Goal: Task Accomplishment & Management: Manage account settings

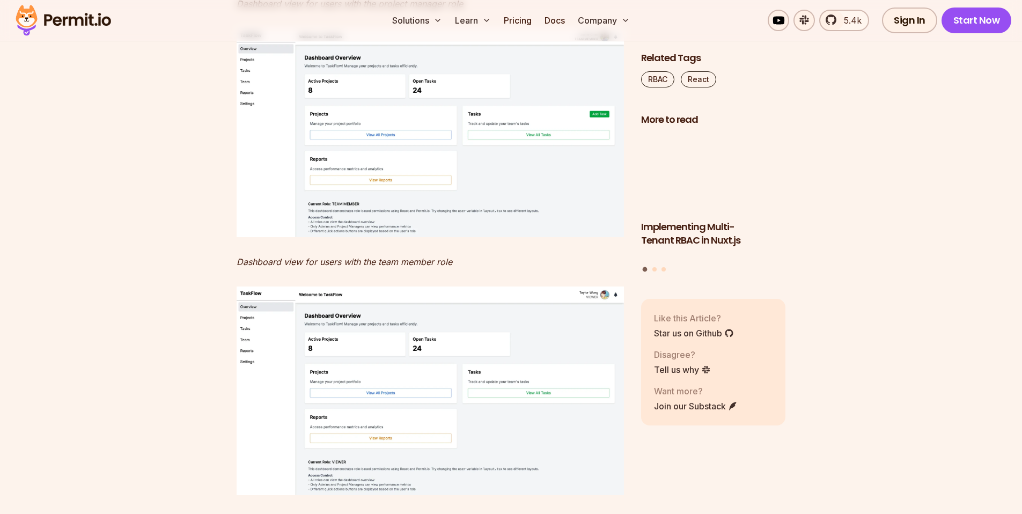
scroll to position [9665, 0]
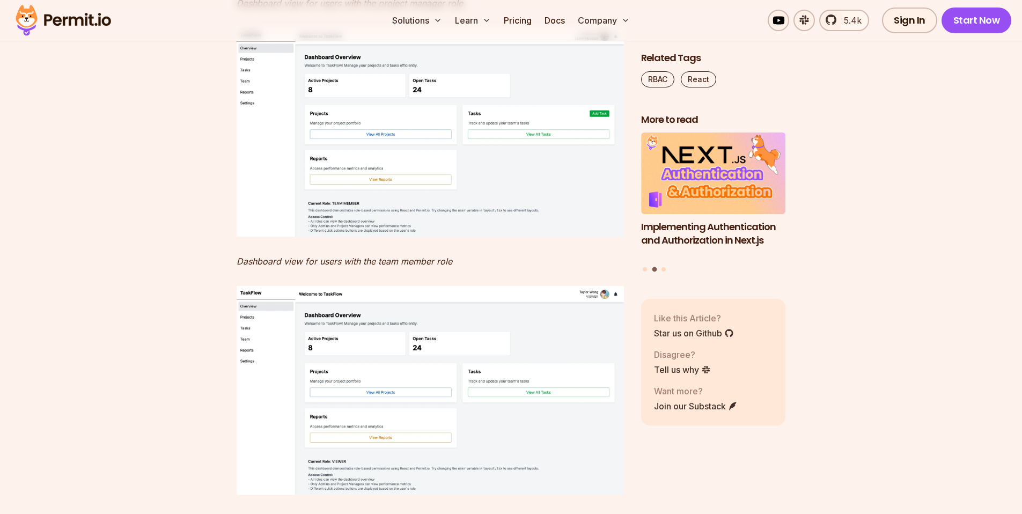
drag, startPoint x: 402, startPoint y: 150, endPoint x: 448, endPoint y: 148, distance: 45.6
drag, startPoint x: 280, startPoint y: 163, endPoint x: 382, endPoint y: 167, distance: 102.0
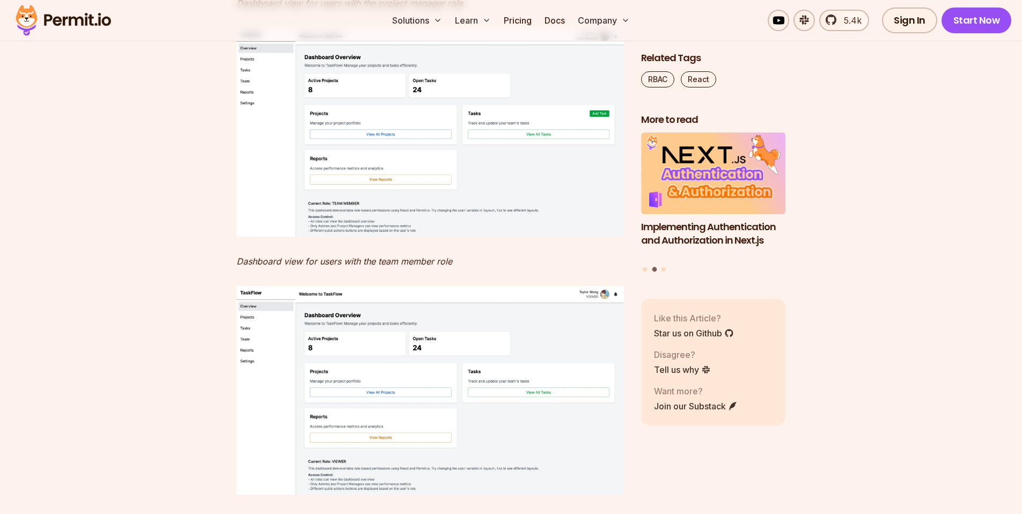
drag, startPoint x: 382, startPoint y: 167, endPoint x: 407, endPoint y: 207, distance: 46.6
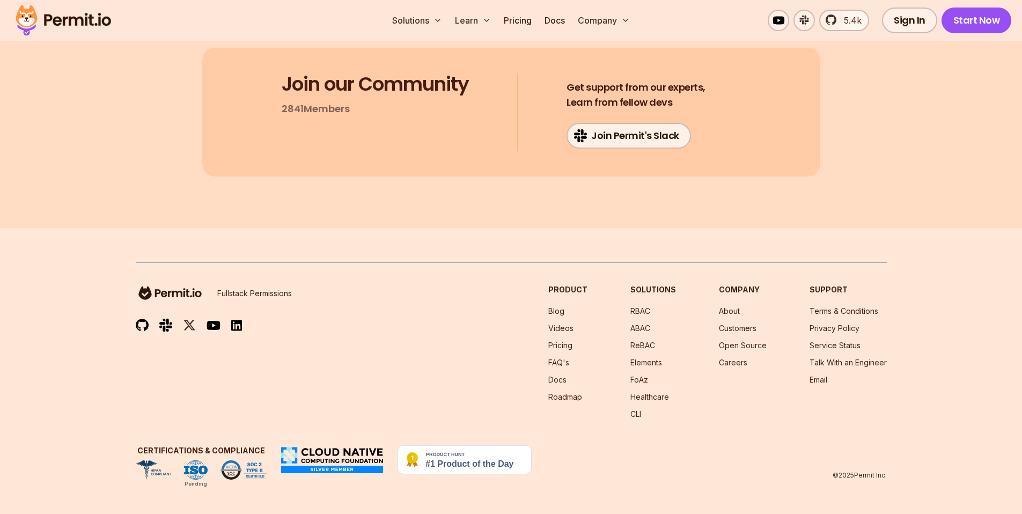
scroll to position [12830, 0]
drag, startPoint x: 251, startPoint y: 134, endPoint x: 370, endPoint y: 129, distance: 119.2
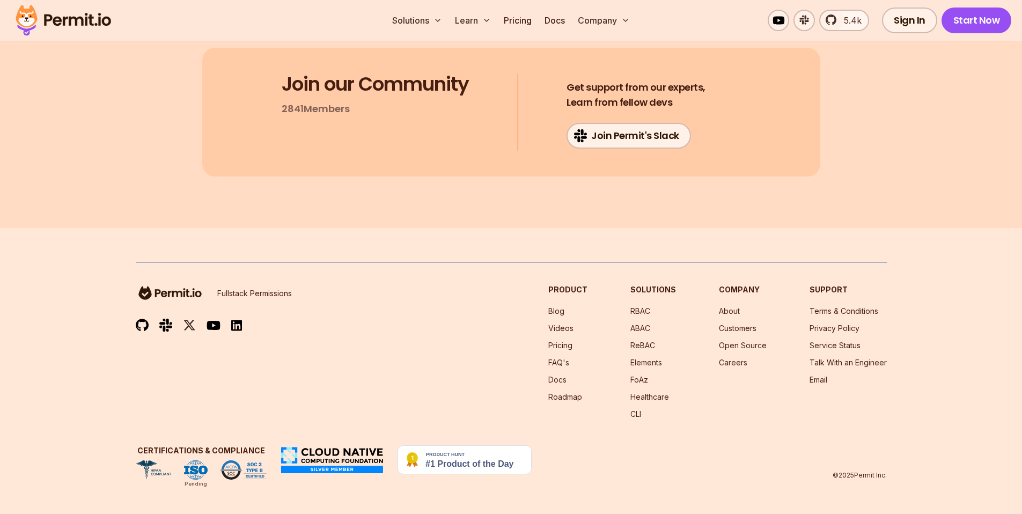
drag, startPoint x: 261, startPoint y: 207, endPoint x: 496, endPoint y: 241, distance: 237.5
drag, startPoint x: 547, startPoint y: 226, endPoint x: 388, endPoint y: 233, distance: 159.5
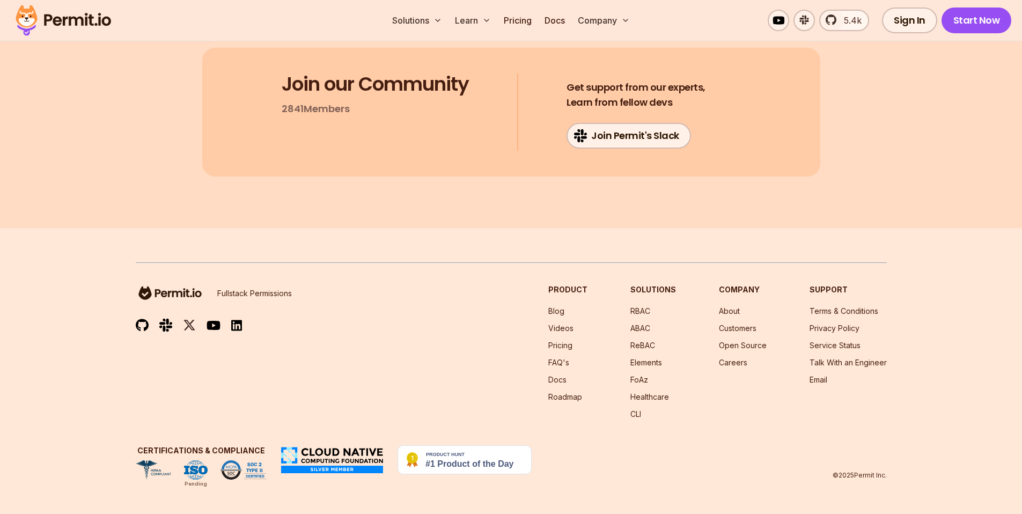
drag, startPoint x: 232, startPoint y: 264, endPoint x: 590, endPoint y: 269, distance: 357.8
drag, startPoint x: 240, startPoint y: 278, endPoint x: 505, endPoint y: 282, distance: 265.0
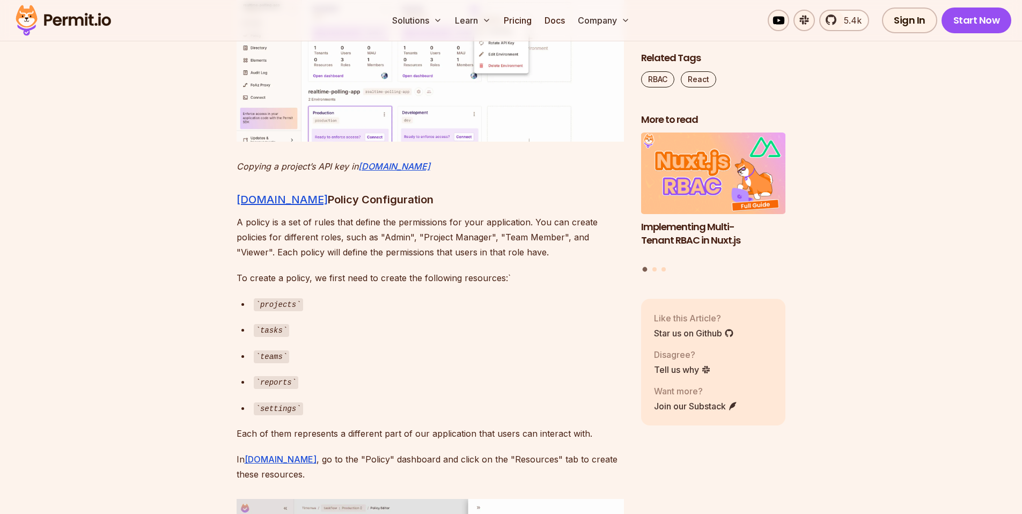
scroll to position [4008, 0]
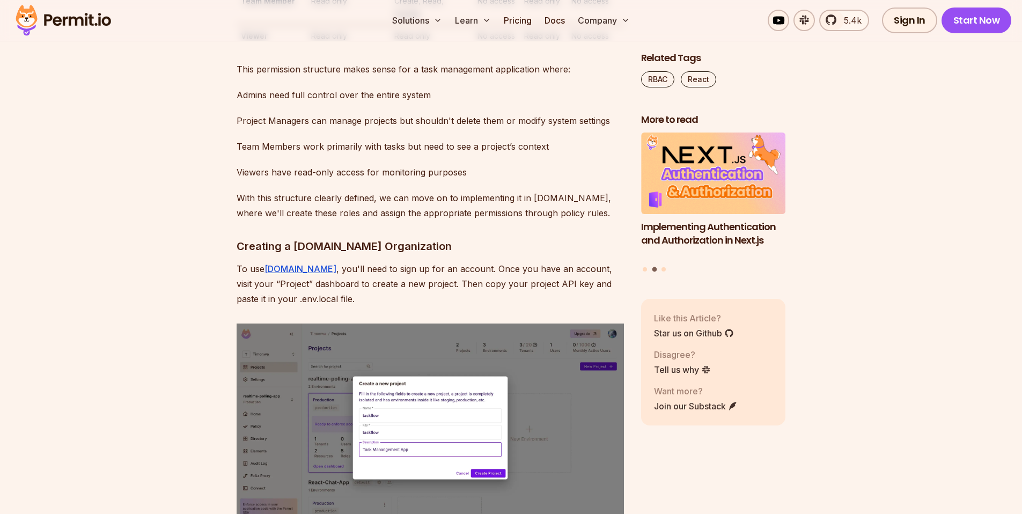
scroll to position [3197, 0]
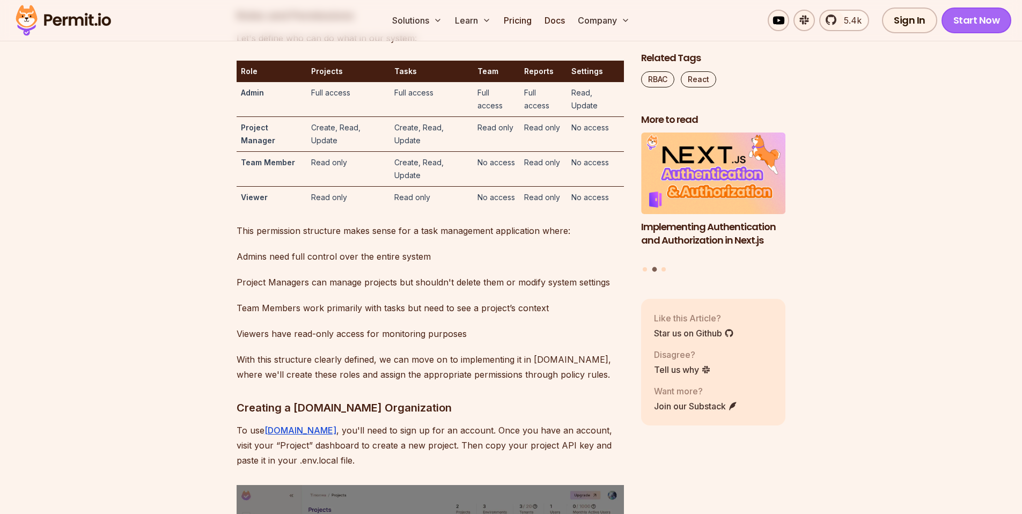
click at [972, 27] on link "Start Now" at bounding box center [976, 21] width 70 height 26
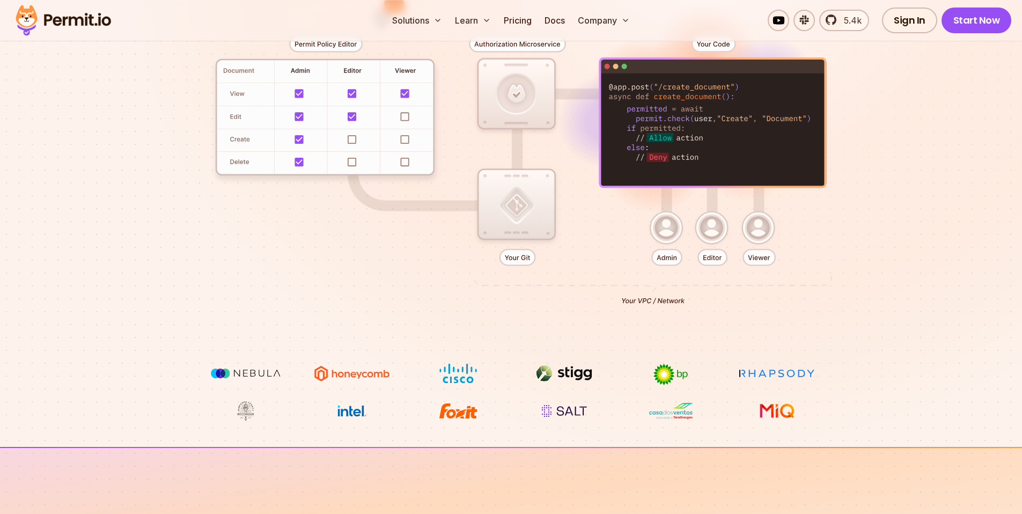
scroll to position [245, 0]
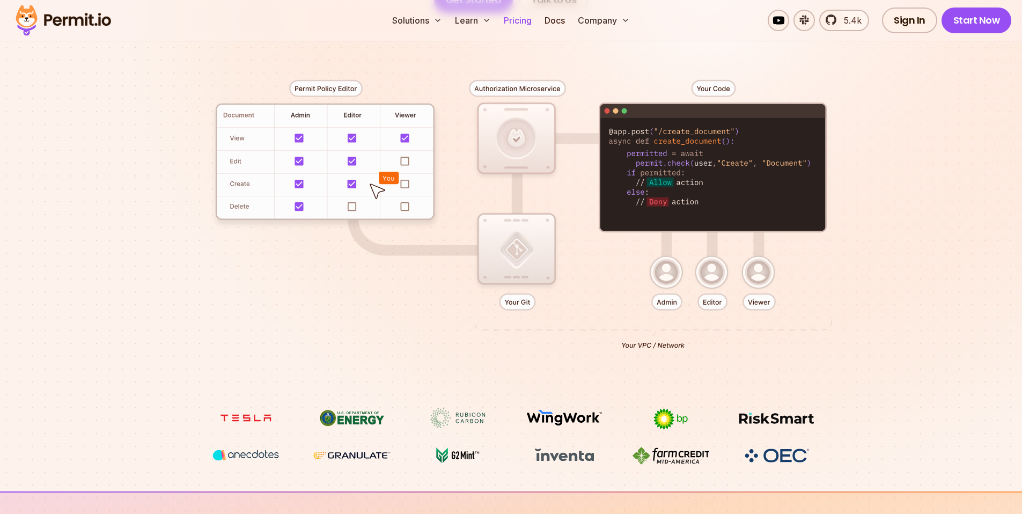
click at [521, 23] on link "Pricing" at bounding box center [517, 20] width 36 height 21
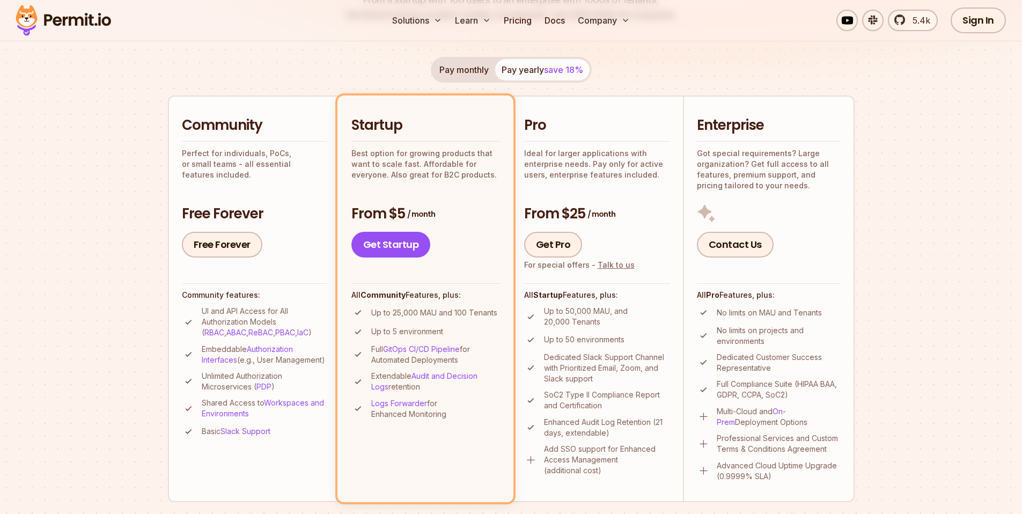
scroll to position [191, 0]
drag, startPoint x: 190, startPoint y: 151, endPoint x: 270, endPoint y: 156, distance: 80.1
click at [270, 156] on p "Perfect for individuals, PoCs, or small teams - all essential features included." at bounding box center [254, 164] width 145 height 32
click at [321, 153] on p "Perfect for individuals, PoCs, or small teams - all essential features included." at bounding box center [254, 164] width 145 height 32
drag, startPoint x: 181, startPoint y: 165, endPoint x: 313, endPoint y: 163, distance: 131.5
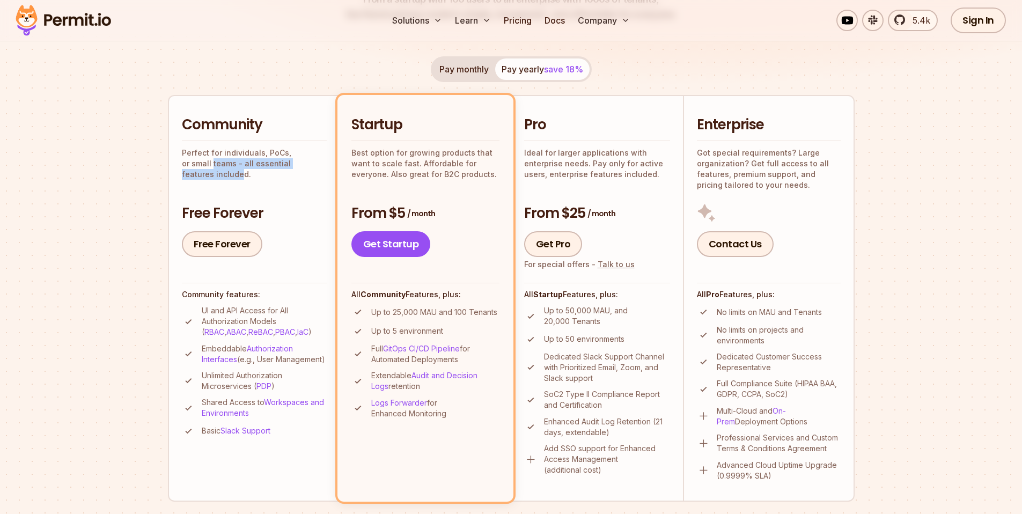
click at [313, 163] on p "Perfect for individuals, PoCs, or small teams - all essential features included." at bounding box center [254, 164] width 145 height 32
drag, startPoint x: 497, startPoint y: 313, endPoint x: 398, endPoint y: 308, distance: 99.4
click at [421, 308] on p "Up to 25,000 MAU and 100 Tenants" at bounding box center [434, 312] width 126 height 11
drag, startPoint x: 367, startPoint y: 308, endPoint x: 501, endPoint y: 318, distance: 133.9
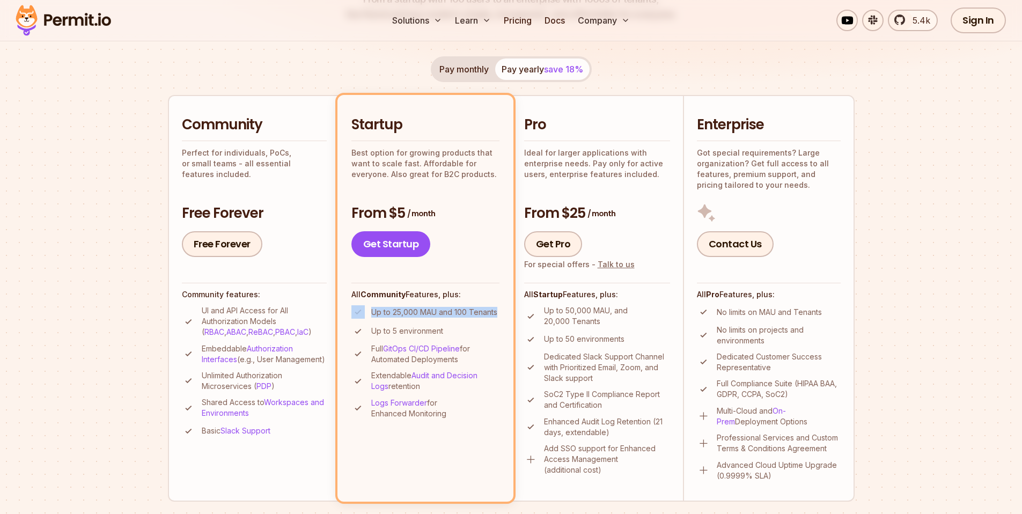
click at [501, 318] on li "Startup Best option for growing products that want to scale fast. Affordable fo…" at bounding box center [425, 298] width 176 height 406
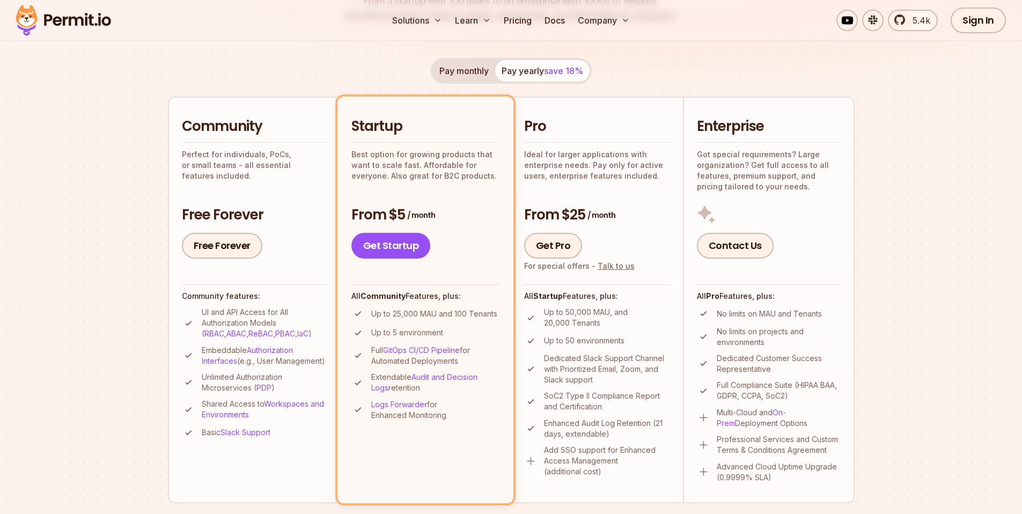
scroll to position [189, 0]
drag, startPoint x: 455, startPoint y: 315, endPoint x: 500, endPoint y: 313, distance: 44.6
click at [500, 313] on li "Startup Best option for growing products that want to scale fast. Affordable fo…" at bounding box center [425, 300] width 176 height 406
drag, startPoint x: 500, startPoint y: 313, endPoint x: 376, endPoint y: 312, distance: 123.9
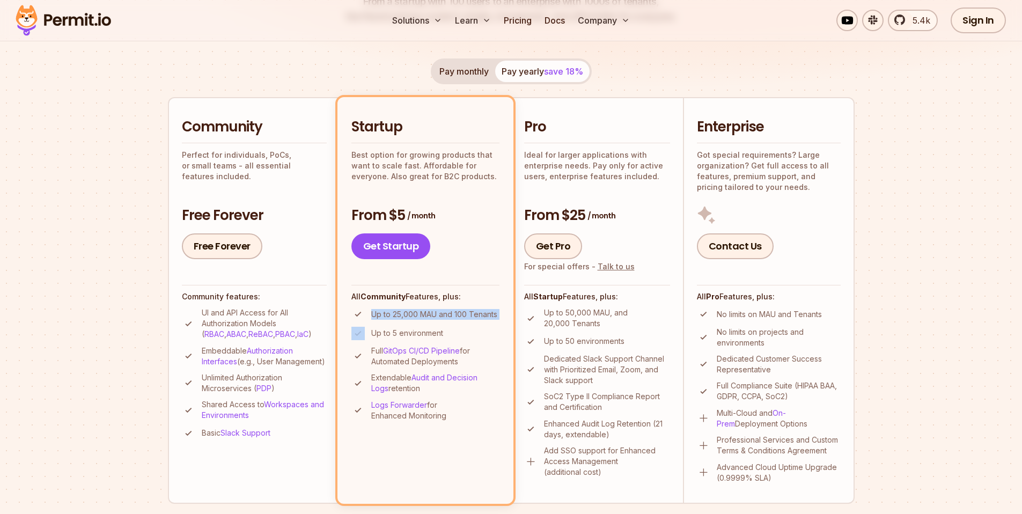
click at [376, 312] on li "Startup Best option for growing products that want to scale fast. Affordable fo…" at bounding box center [425, 300] width 176 height 406
drag, startPoint x: 557, startPoint y: 357, endPoint x: 609, endPoint y: 378, distance: 55.9
click at [609, 378] on p "Dedicated Slack Support Channel with Prioritized Email, Zoom, and Slack support" at bounding box center [607, 370] width 126 height 32
drag, startPoint x: 576, startPoint y: 423, endPoint x: 625, endPoint y: 440, distance: 51.7
click at [627, 425] on p "Enhanced Audit Log Retention (21 days, extendable)" at bounding box center [607, 428] width 126 height 21
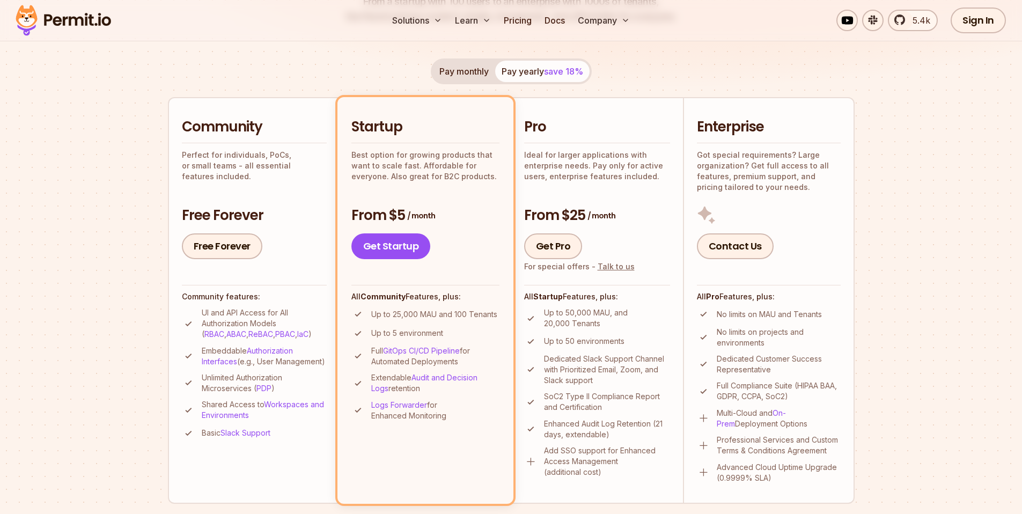
click at [625, 440] on ul "Up to 50,000 MAU, and 20,000 Tenants Up to 50 environments Dedicated Slack Supp…" at bounding box center [597, 392] width 146 height 170
drag, startPoint x: 605, startPoint y: 466, endPoint x: 535, endPoint y: 459, distance: 69.6
click at [535, 459] on li "Add SSO support for Enhanced Access Management (additional cost)" at bounding box center [597, 461] width 146 height 32
click at [538, 453] on li "Add SSO support for Enhanced Access Management (additional cost)" at bounding box center [597, 461] width 146 height 32
drag, startPoint x: 541, startPoint y: 448, endPoint x: 612, endPoint y: 482, distance: 78.9
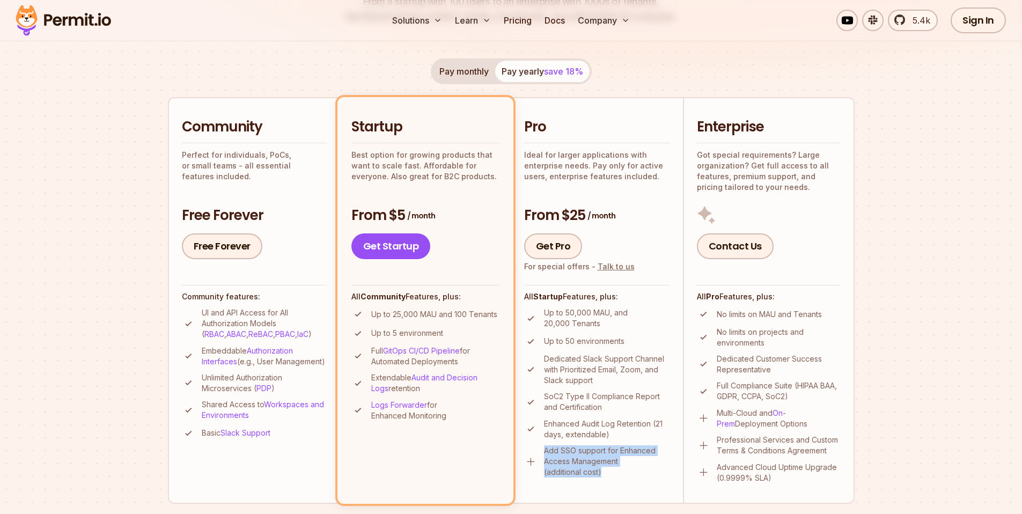
click at [612, 482] on li "Pro Ideal for larger applications with enterprise needs. Pay only for active us…" at bounding box center [597, 300] width 172 height 406
click at [616, 464] on p "Add SSO support for Enhanced Access Management (additional cost)" at bounding box center [607, 461] width 126 height 32
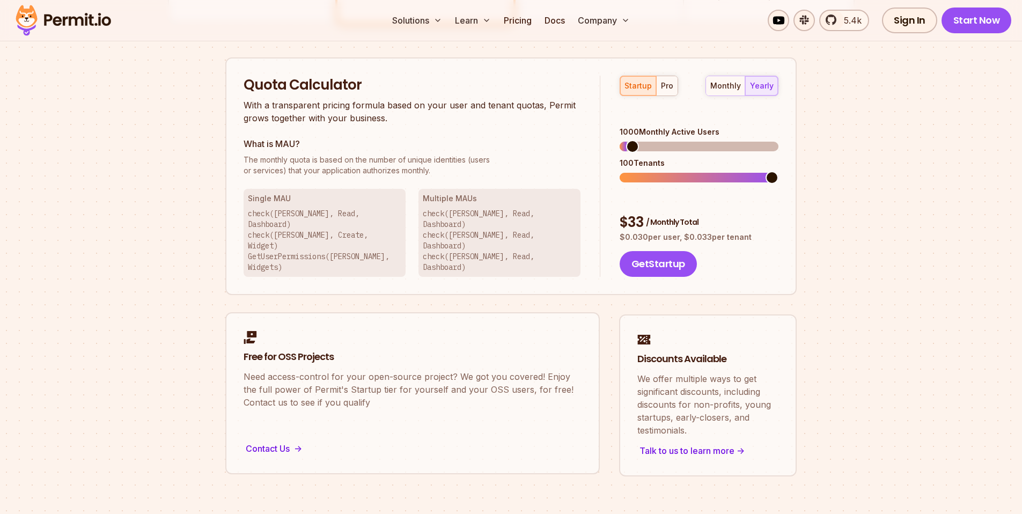
scroll to position [669, 0]
click at [734, 76] on div "startup pro monthly yearly" at bounding box center [699, 86] width 159 height 20
click at [731, 85] on div "monthly" at bounding box center [725, 86] width 31 height 11
click at [620, 172] on span at bounding box center [626, 178] width 13 height 13
click at [770, 84] on div "yearly" at bounding box center [762, 86] width 24 height 11
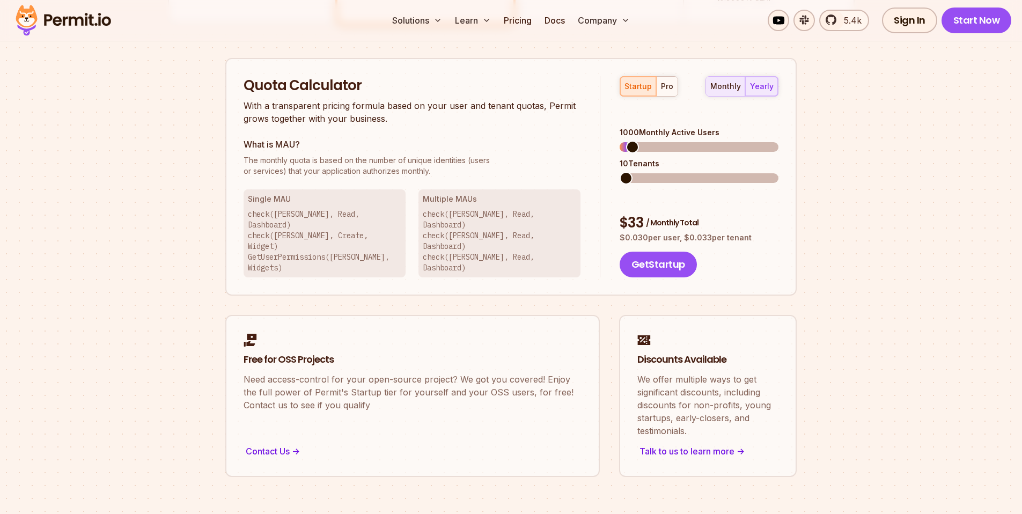
click at [734, 91] on div "monthly" at bounding box center [725, 86] width 31 height 11
click at [756, 91] on div "yearly" at bounding box center [762, 86] width 24 height 11
click at [672, 80] on button "pro" at bounding box center [666, 86] width 21 height 19
click at [726, 91] on div "monthly" at bounding box center [725, 86] width 31 height 11
click at [766, 90] on div "yearly" at bounding box center [762, 86] width 24 height 11
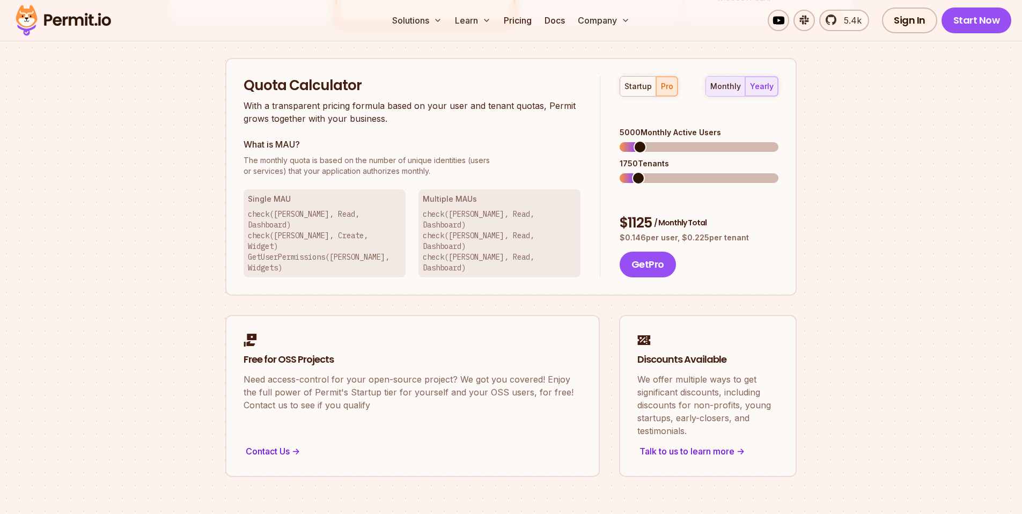
click at [724, 93] on button "monthly" at bounding box center [725, 86] width 39 height 19
click at [757, 91] on div "yearly" at bounding box center [762, 86] width 24 height 11
click at [642, 90] on div "startup" at bounding box center [637, 86] width 27 height 11
click at [734, 89] on div "monthly" at bounding box center [725, 86] width 31 height 11
click at [620, 172] on span at bounding box center [626, 178] width 13 height 13
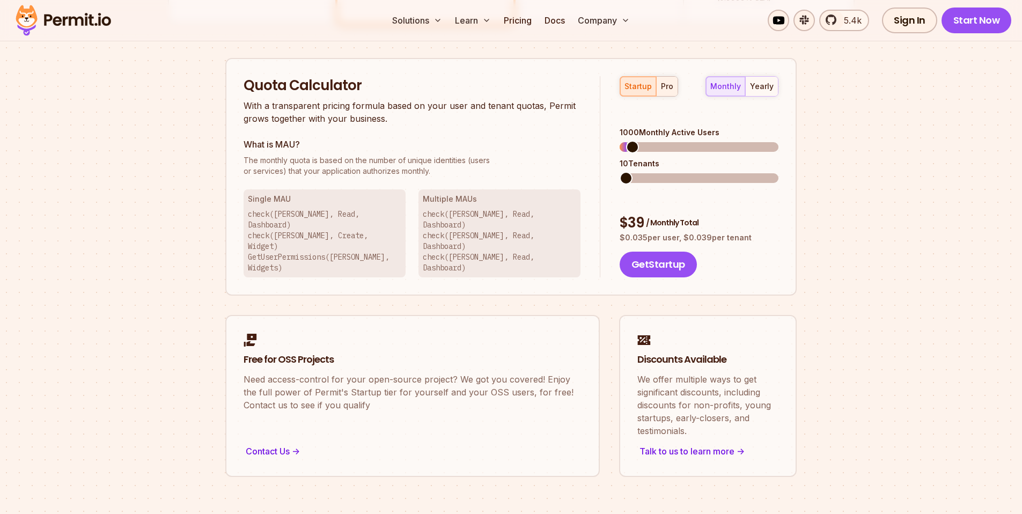
click at [661, 88] on div "pro" at bounding box center [667, 86] width 12 height 11
click at [620, 172] on span at bounding box center [626, 178] width 13 height 13
click at [739, 87] on div "monthly yearly" at bounding box center [741, 86] width 73 height 20
click at [765, 86] on div "yearly" at bounding box center [762, 86] width 24 height 11
click at [639, 87] on div "startup" at bounding box center [637, 86] width 27 height 11
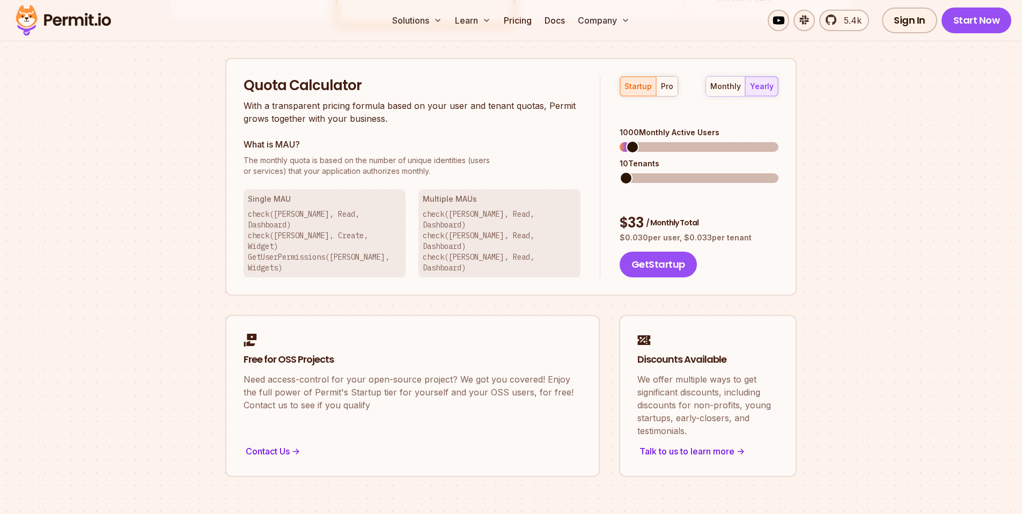
click at [620, 172] on span at bounding box center [626, 178] width 13 height 13
click at [628, 141] on span at bounding box center [634, 147] width 13 height 13
click at [620, 173] on span at bounding box center [620, 178] width 0 height 10
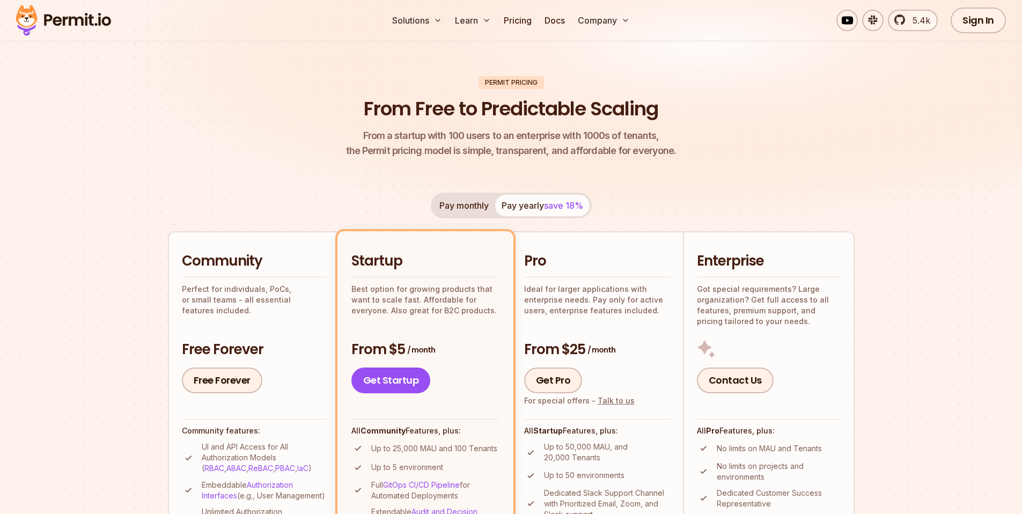
scroll to position [0, 0]
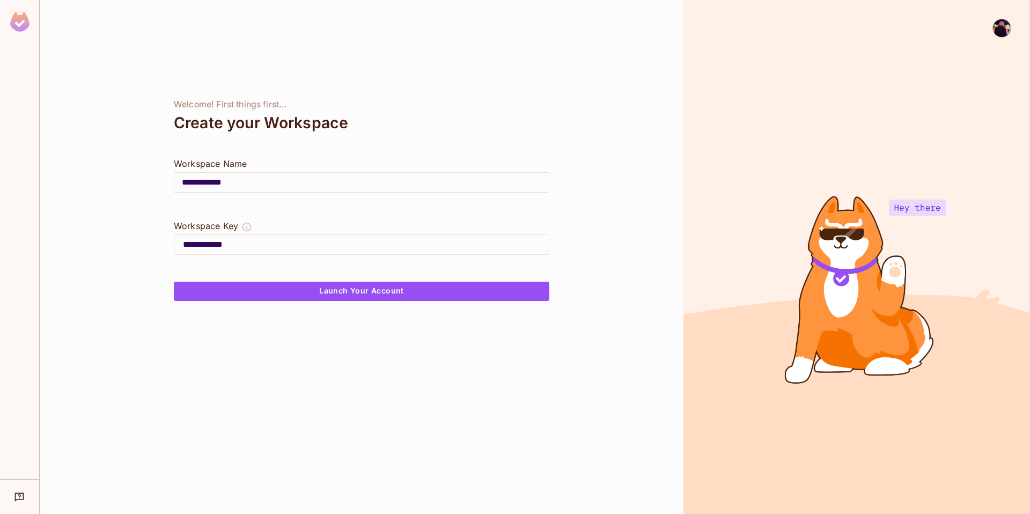
click at [311, 182] on input "**********" at bounding box center [361, 182] width 374 height 30
drag, startPoint x: 312, startPoint y: 183, endPoint x: 130, endPoint y: 176, distance: 182.0
click at [130, 176] on div "**********" at bounding box center [362, 257] width 644 height 514
type input "*"
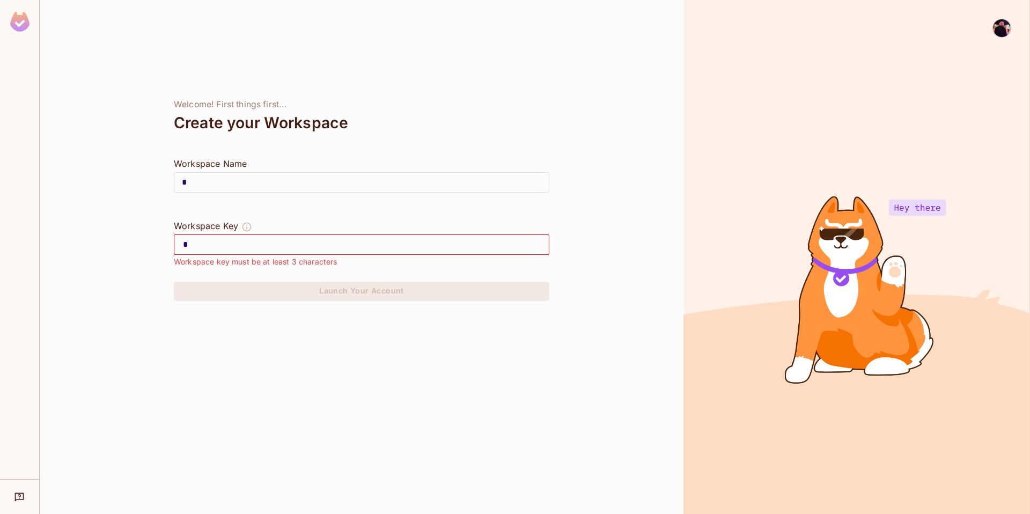
type input "**"
type input "***"
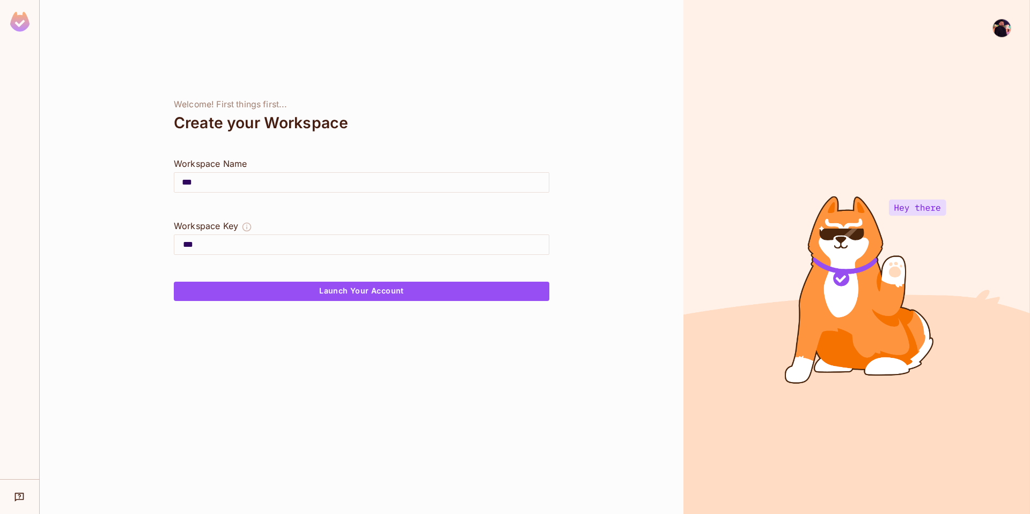
type input "****"
type input "***"
type input "****"
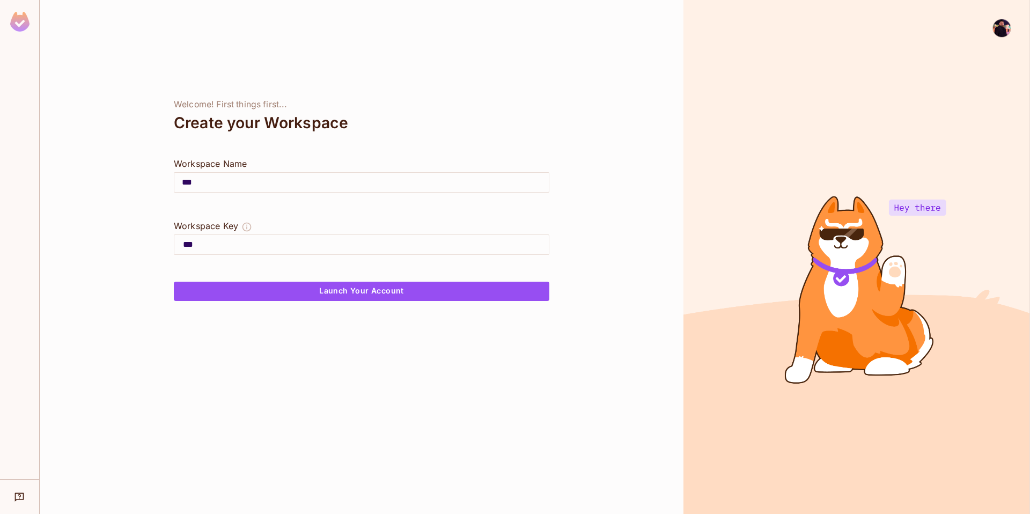
type input "****"
type input "*****"
type input "******"
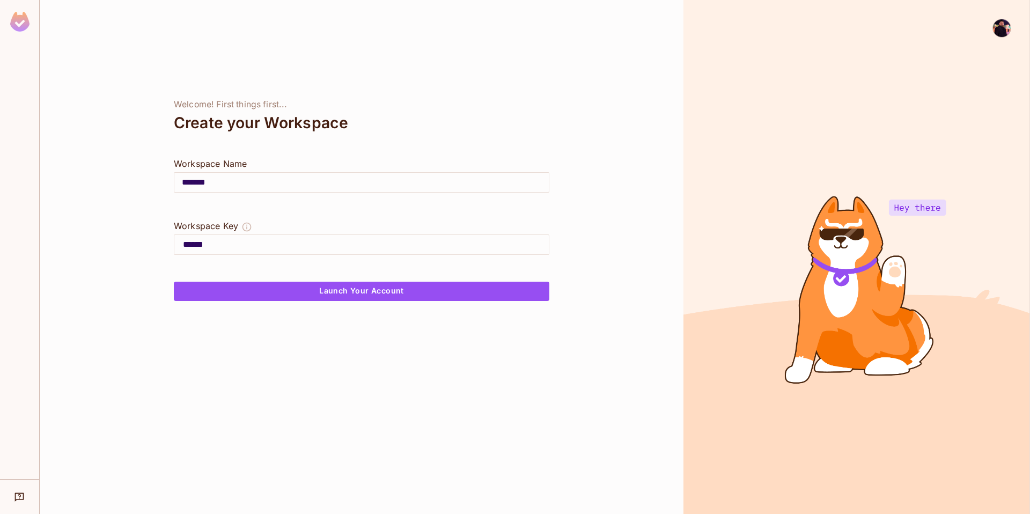
type input "********"
type input "*********"
type input "**********"
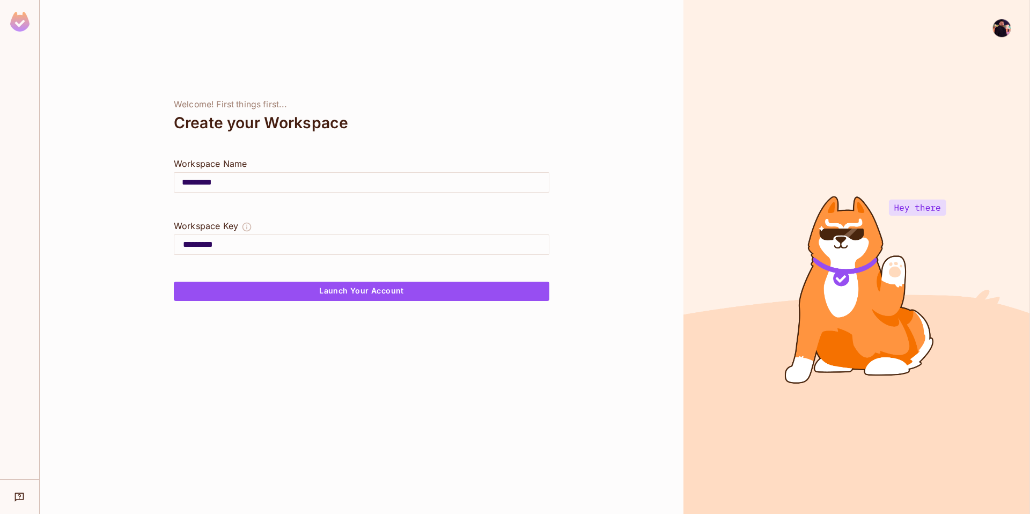
type input "**********"
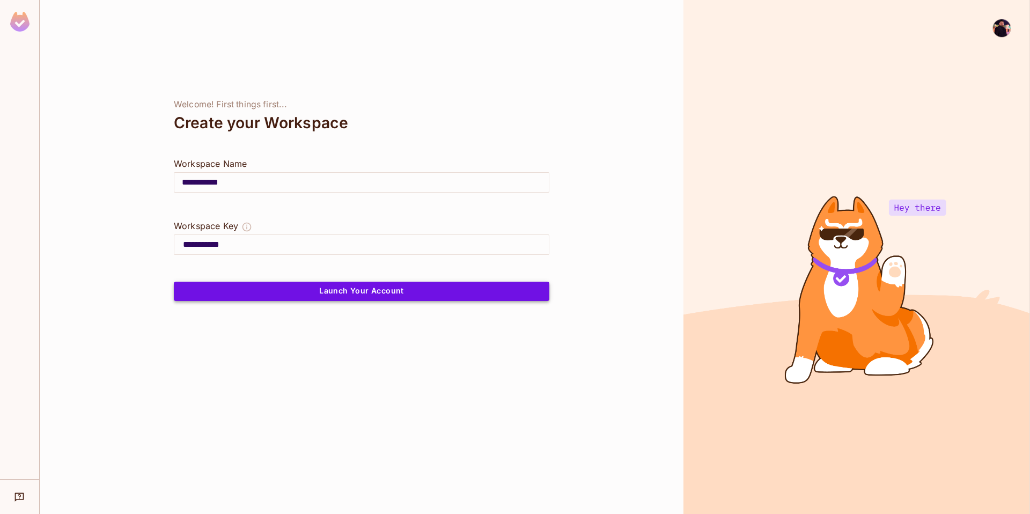
type input "**********"
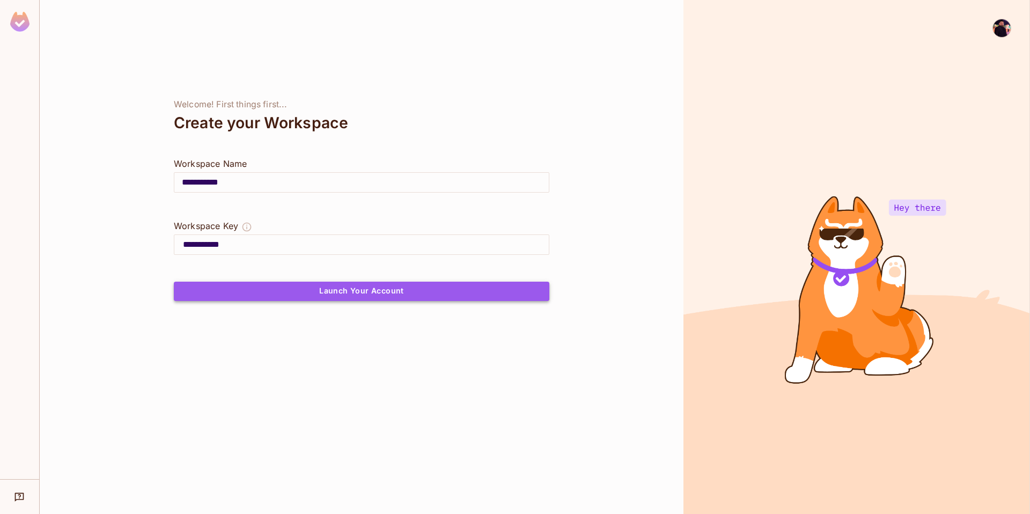
click at [367, 295] on button "Launch Your Account" at bounding box center [362, 291] width 376 height 19
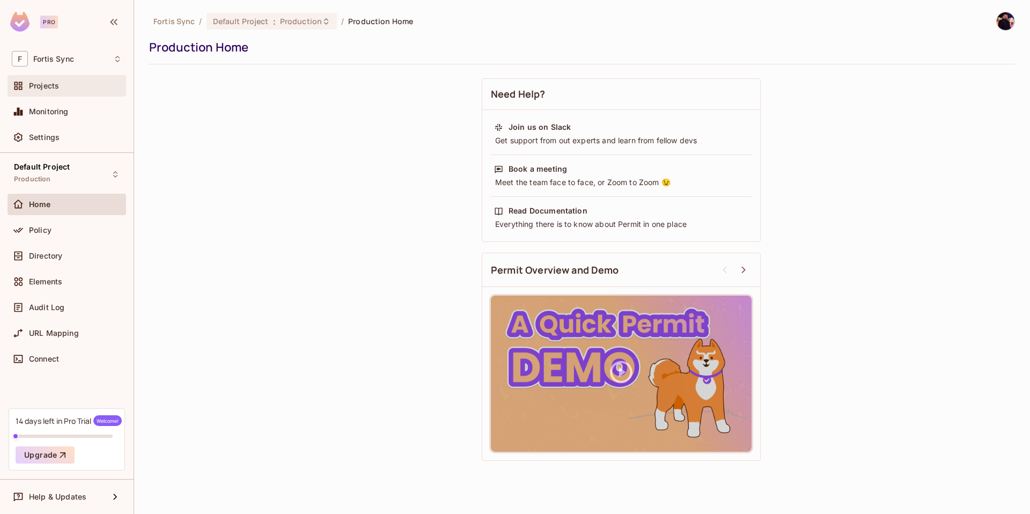
click at [70, 87] on div "Projects" at bounding box center [75, 86] width 93 height 9
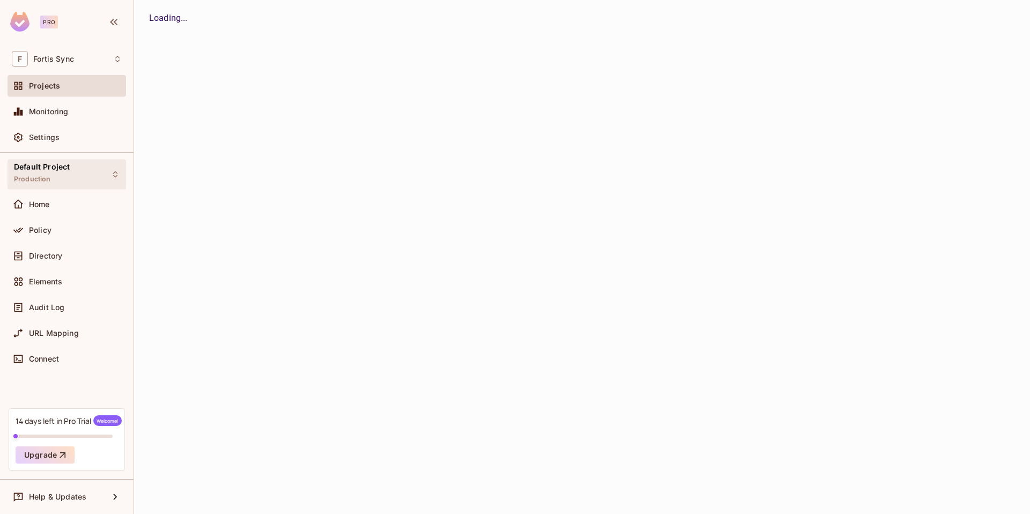
click at [90, 179] on div "Default Project Production" at bounding box center [67, 174] width 119 height 30
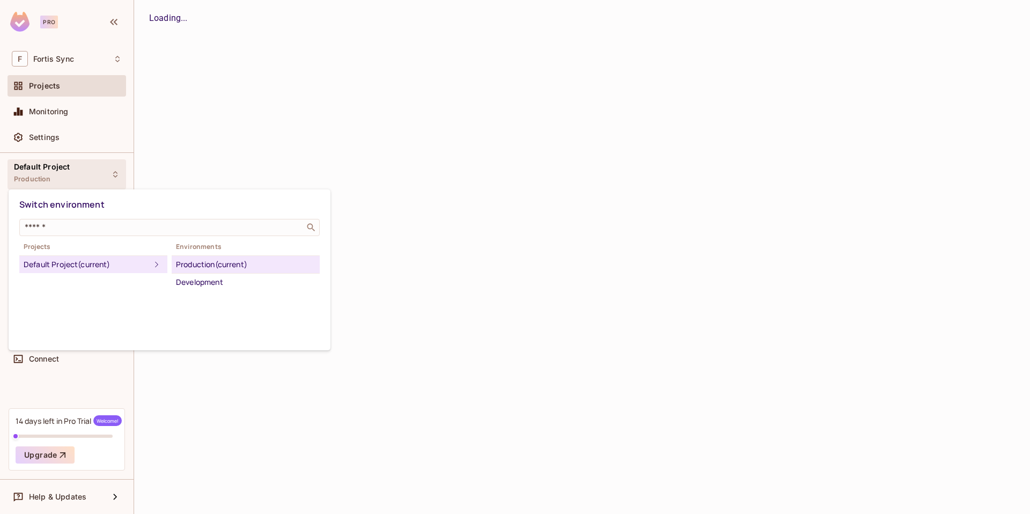
click at [213, 85] on div at bounding box center [515, 257] width 1030 height 514
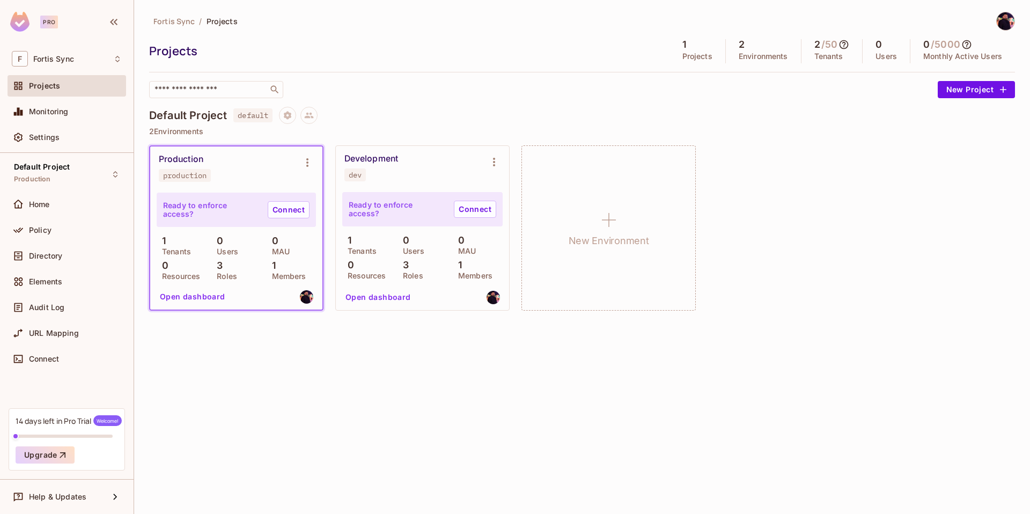
click at [378, 169] on div "Development dev" at bounding box center [413, 167] width 139 height 28
click at [290, 258] on div "1 Tenants 0 Users 0 MAU 0 Resources 3 Roles 1 Members" at bounding box center [236, 258] width 159 height 44
click at [358, 166] on div "Development dev" at bounding box center [413, 167] width 139 height 28
click at [362, 163] on div "Development" at bounding box center [371, 158] width 54 height 11
click at [249, 198] on div "Ready to enforce access? Connect" at bounding box center [236, 210] width 159 height 34
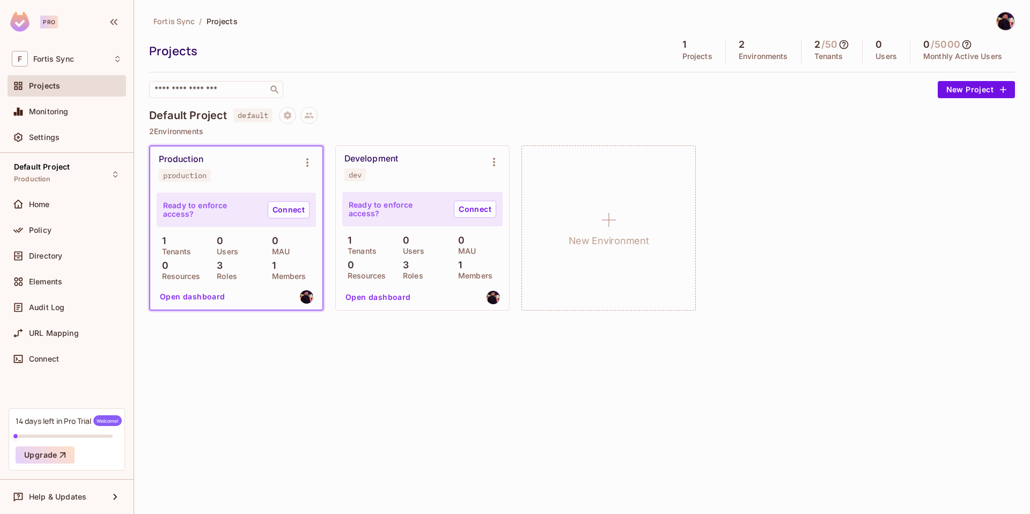
click at [388, 192] on div "Ready to enforce access? Connect" at bounding box center [422, 209] width 160 height 34
click at [417, 166] on div "Development dev" at bounding box center [413, 167] width 139 height 28
click at [373, 176] on div "Development dev" at bounding box center [413, 167] width 139 height 28
click at [494, 156] on icon "Environment settings" at bounding box center [494, 162] width 13 height 13
click at [430, 168] on div at bounding box center [515, 257] width 1030 height 514
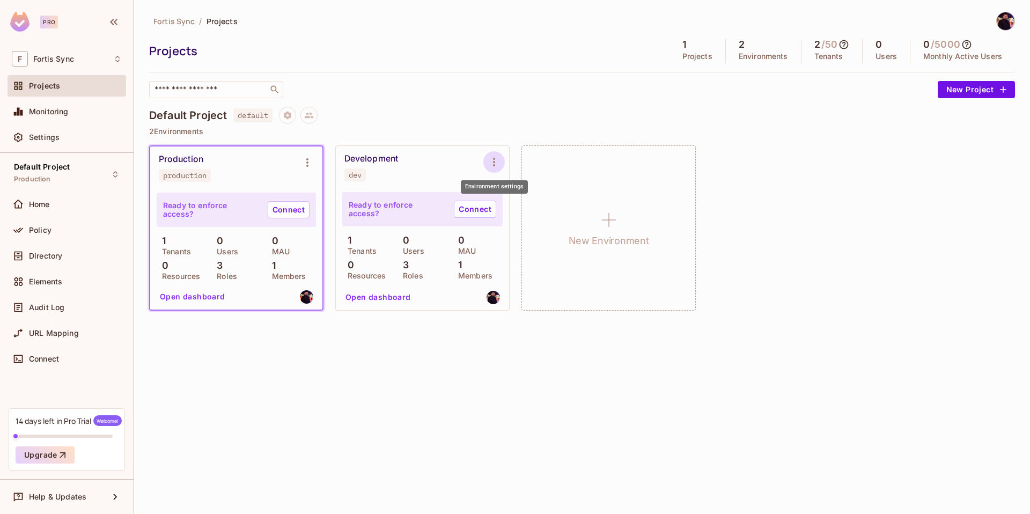
click at [495, 159] on icon "Environment settings" at bounding box center [494, 162] width 13 height 13
click at [525, 258] on div "Edit Environment" at bounding box center [554, 253] width 61 height 11
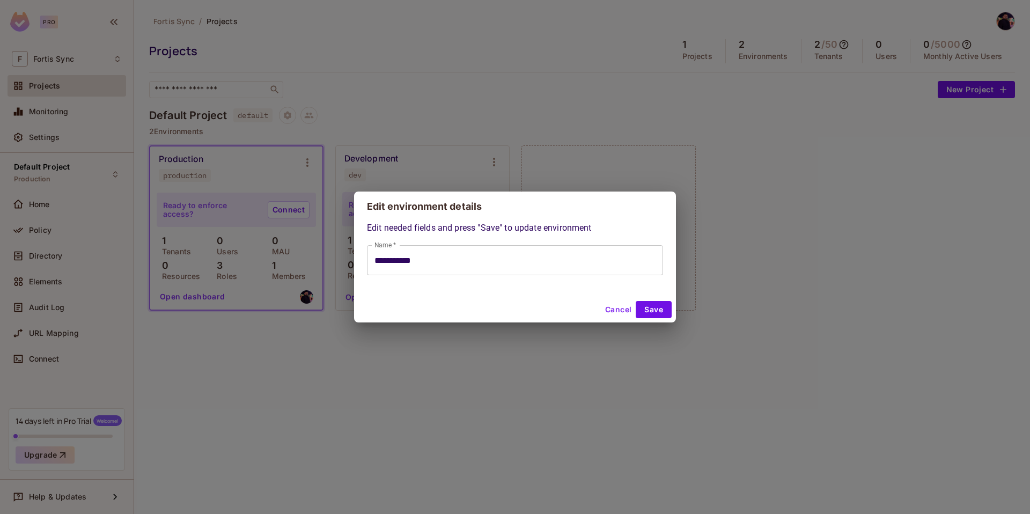
click at [619, 307] on button "Cancel" at bounding box center [618, 309] width 35 height 17
type input "**********"
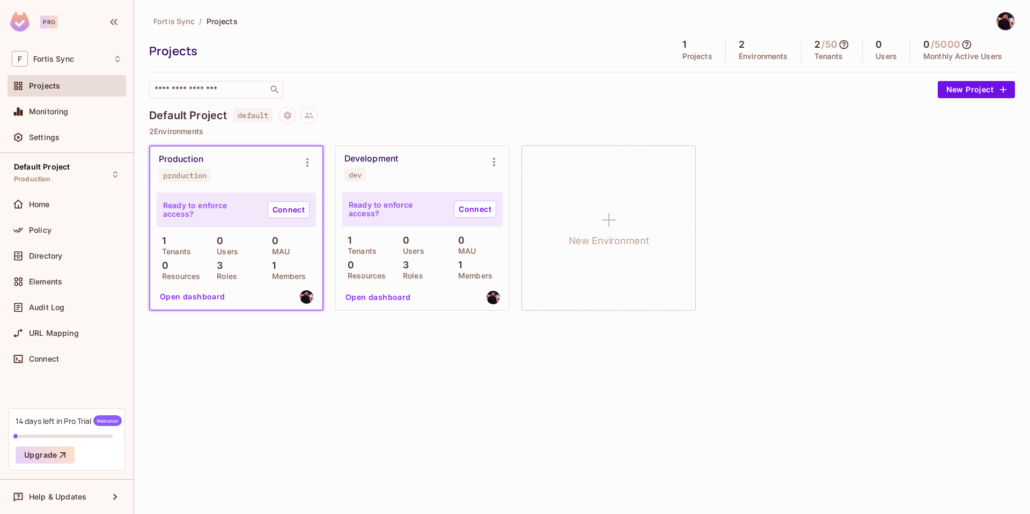
click at [387, 291] on button "Open dashboard" at bounding box center [378, 297] width 74 height 17
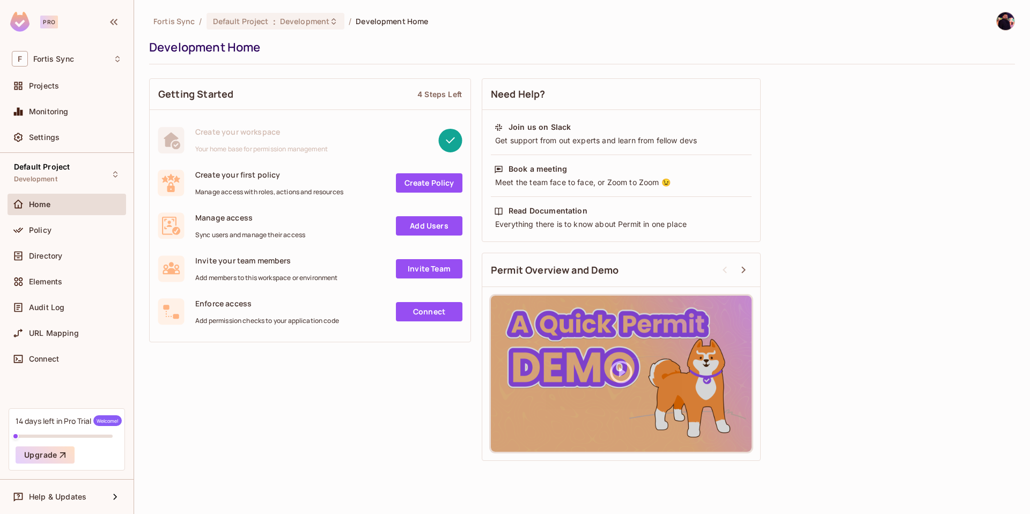
click at [420, 230] on link "Add Users" at bounding box center [429, 225] width 67 height 19
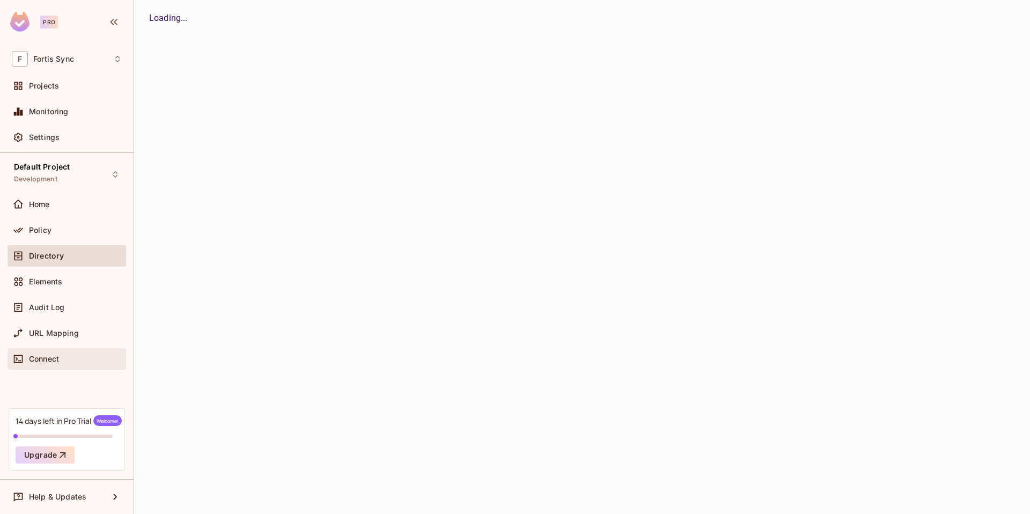
click at [88, 365] on div "Connect" at bounding box center [67, 358] width 119 height 21
click at [110, 58] on div "F Fortis Sync" at bounding box center [67, 59] width 110 height 16
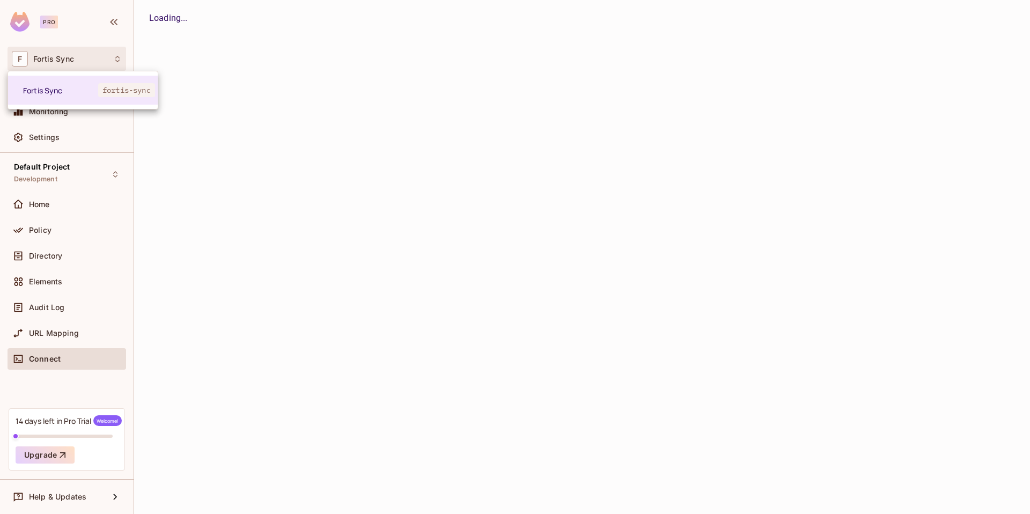
click at [153, 56] on div at bounding box center [515, 257] width 1030 height 514
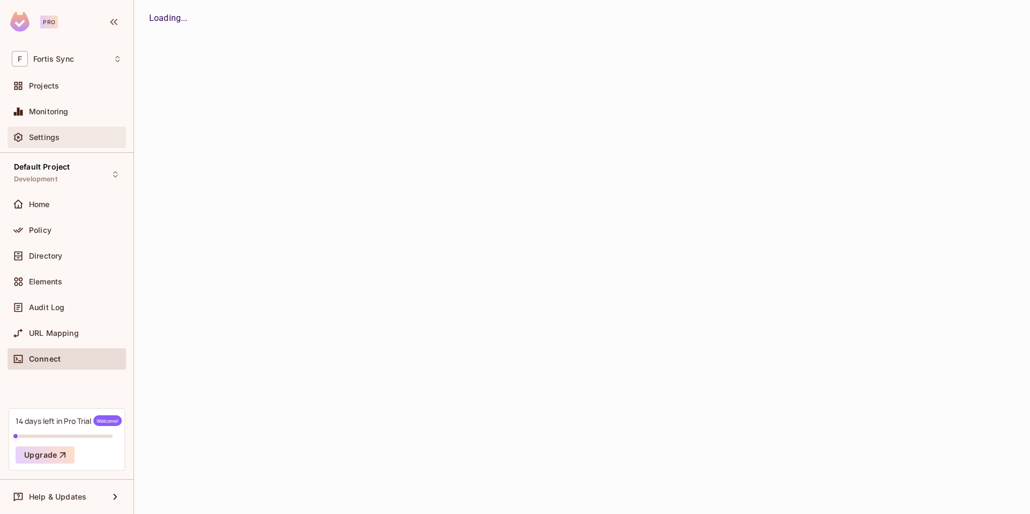
click at [54, 137] on span "Settings" at bounding box center [44, 137] width 31 height 9
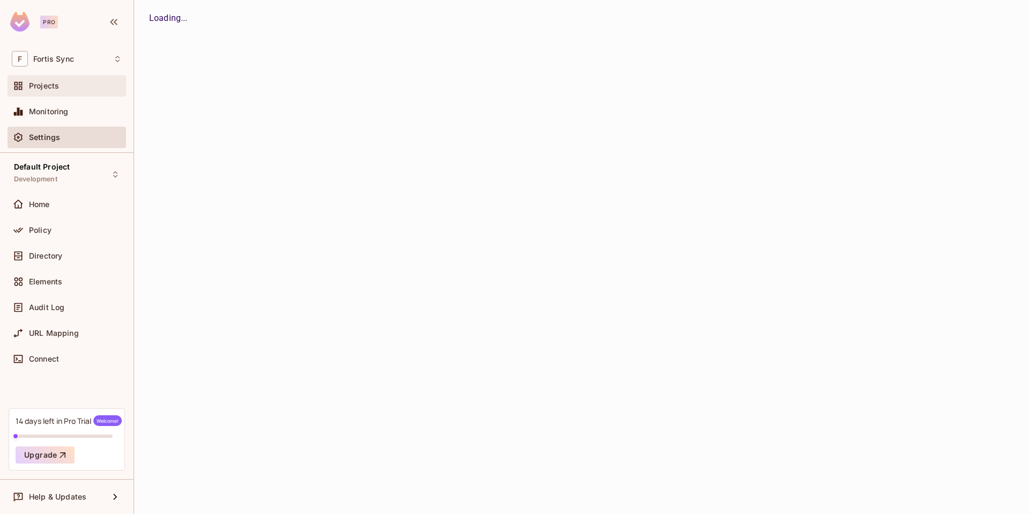
click at [40, 86] on span "Projects" at bounding box center [44, 86] width 30 height 9
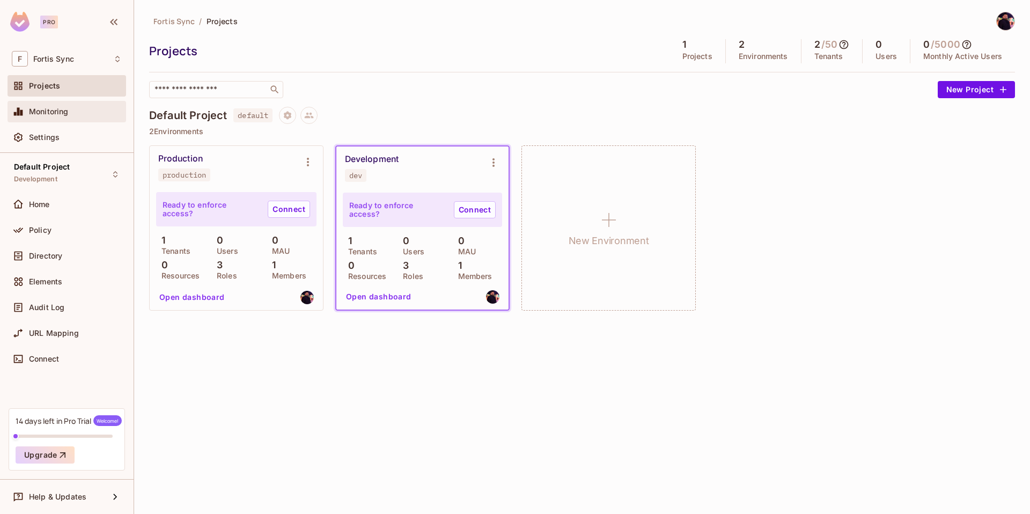
click at [49, 105] on div "Monitoring" at bounding box center [67, 111] width 110 height 13
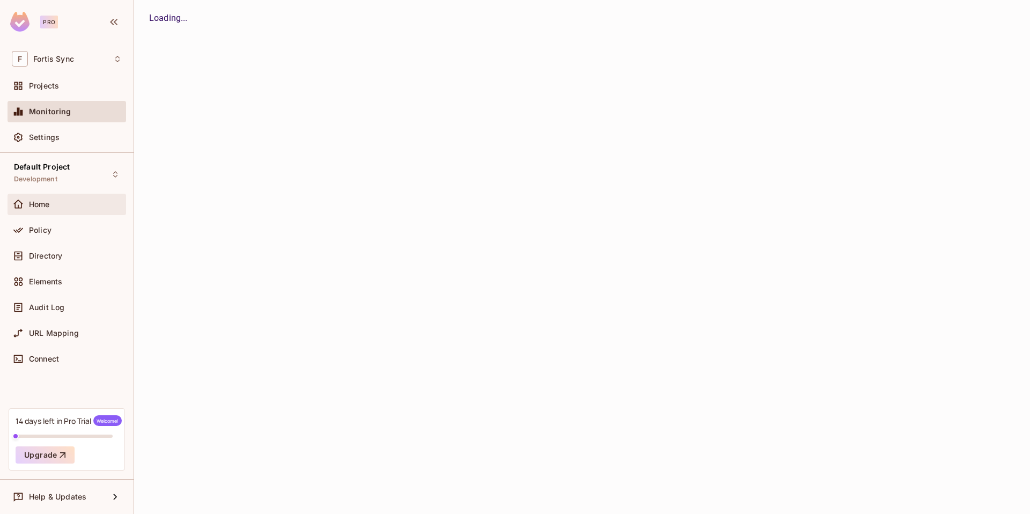
click at [78, 200] on div "Home" at bounding box center [75, 204] width 93 height 9
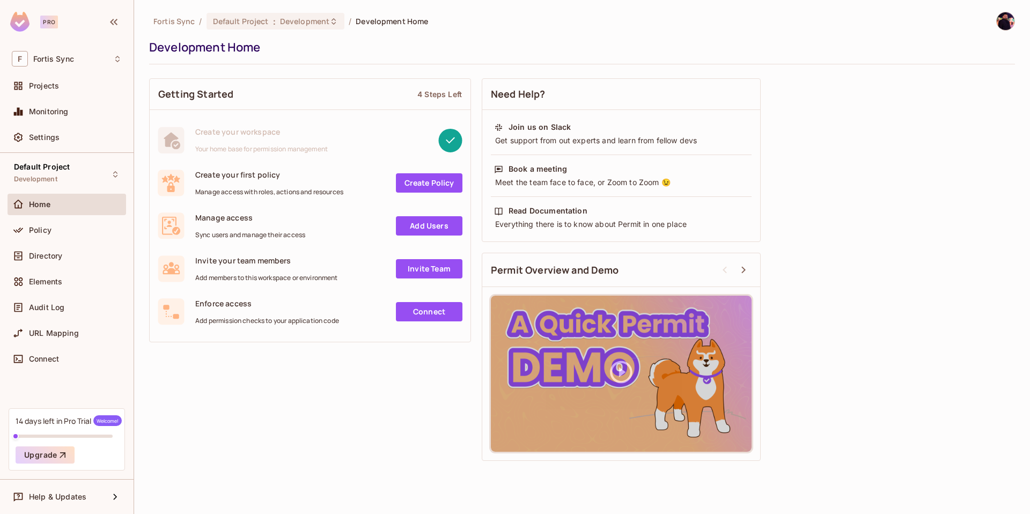
click at [443, 231] on link "Add Users" at bounding box center [429, 225] width 67 height 19
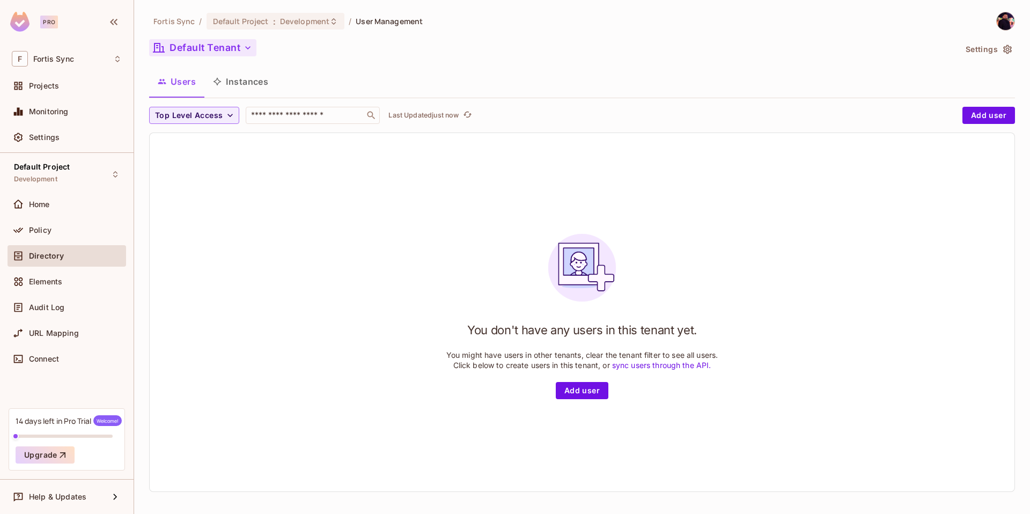
click at [242, 51] on icon "button" at bounding box center [247, 47] width 11 height 11
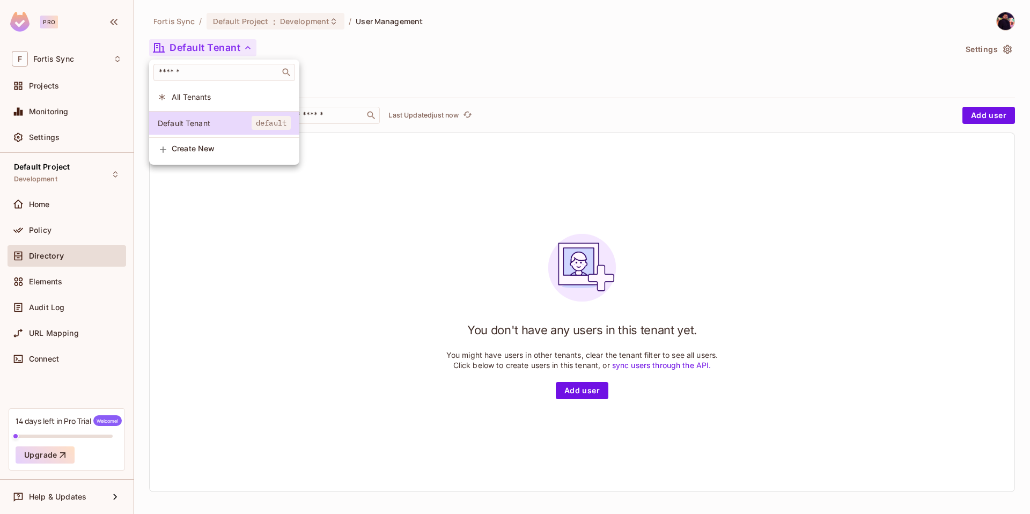
click at [399, 79] on div at bounding box center [515, 257] width 1030 height 514
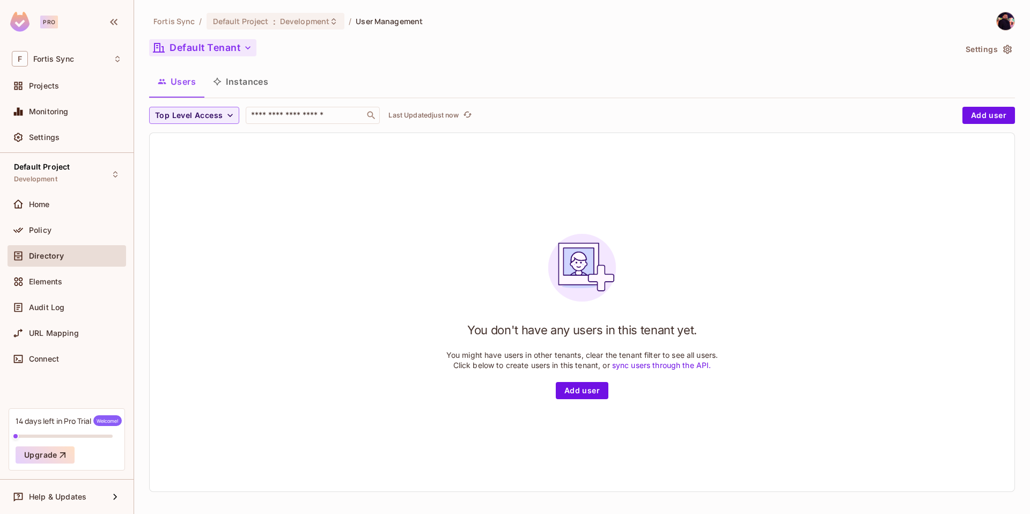
click at [264, 79] on button "Instances" at bounding box center [240, 81] width 72 height 27
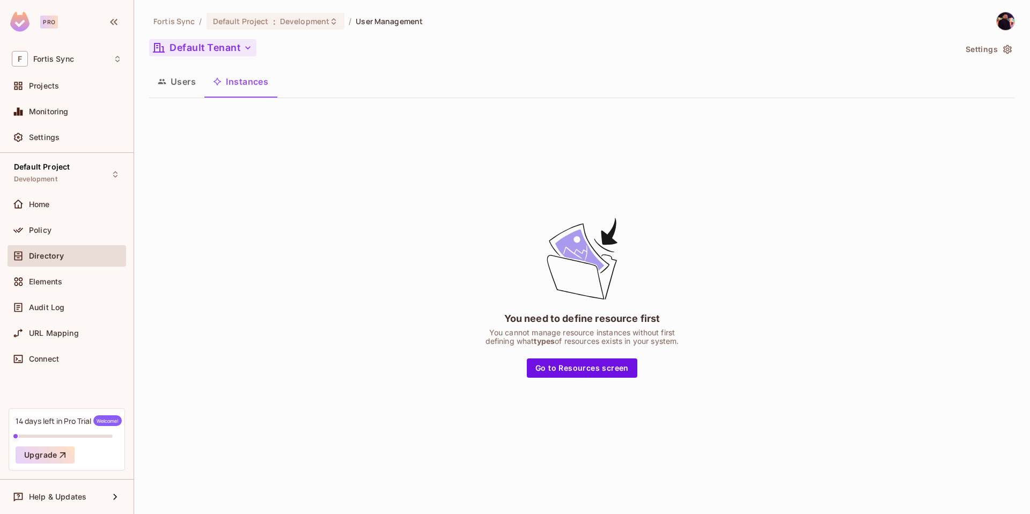
click at [178, 78] on button "Users" at bounding box center [176, 81] width 55 height 27
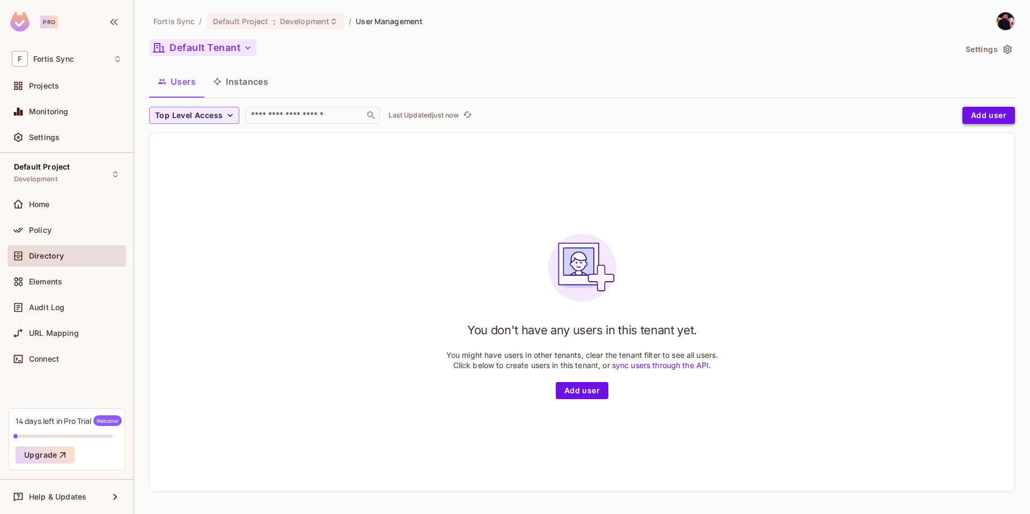
click at [984, 114] on button "Add user" at bounding box center [988, 115] width 53 height 17
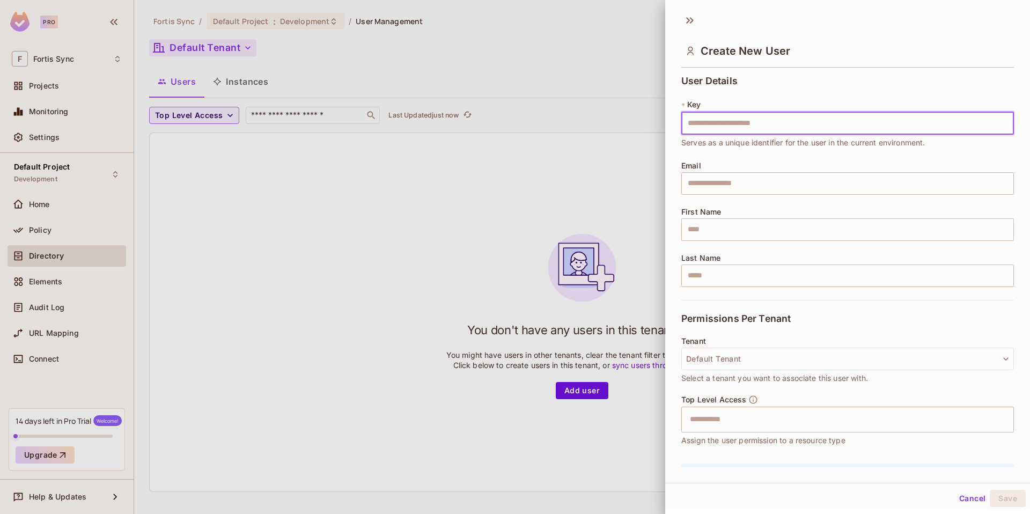
click at [236, 119] on div at bounding box center [515, 257] width 1030 height 514
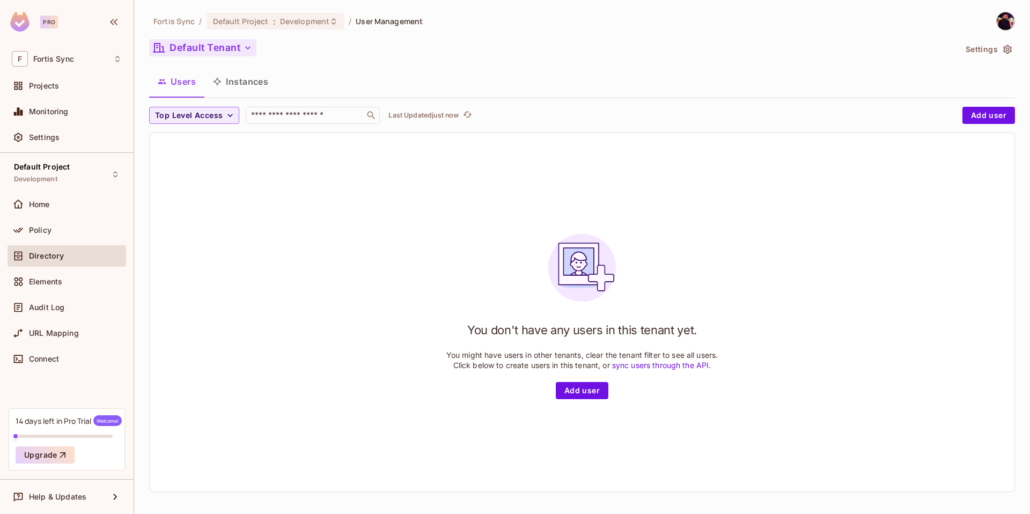
click at [231, 126] on div "Top Level Access ​ Last Updated just now Add user You don't have any users in t…" at bounding box center [582, 299] width 866 height 385
click at [225, 119] on icon "button" at bounding box center [230, 115] width 11 height 11
click at [640, 158] on div at bounding box center [515, 257] width 1030 height 514
click at [998, 115] on button "Add user" at bounding box center [988, 115] width 53 height 17
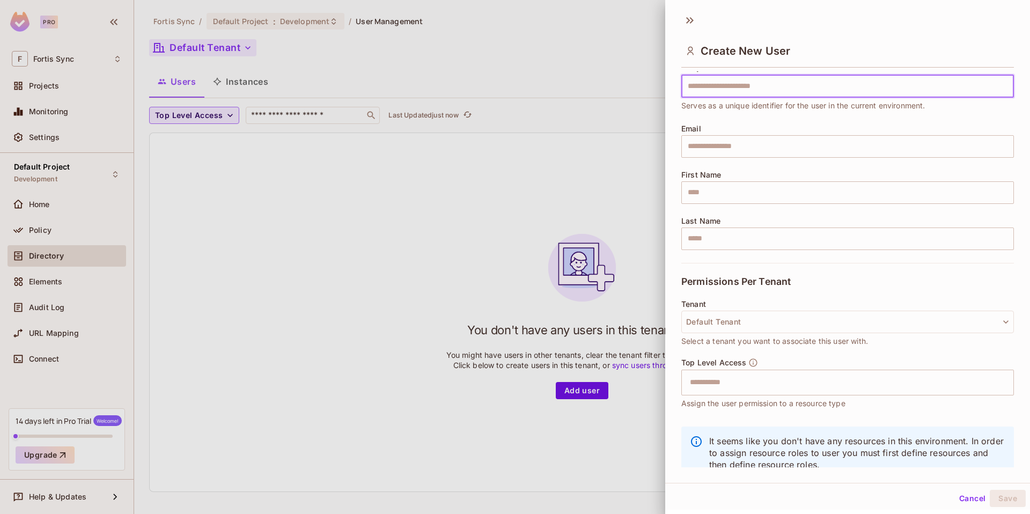
scroll to position [66, 0]
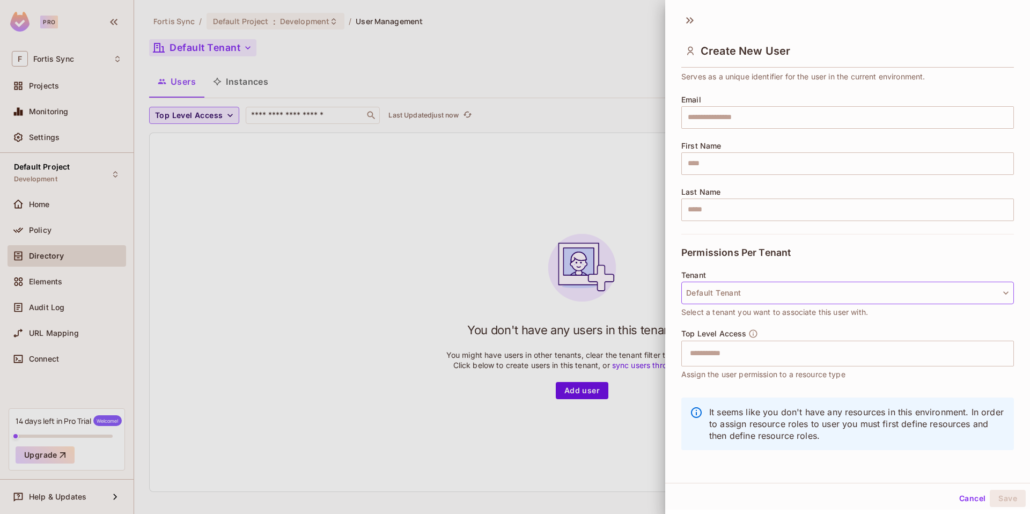
click at [750, 284] on button "Default Tenant" at bounding box center [847, 293] width 333 height 23
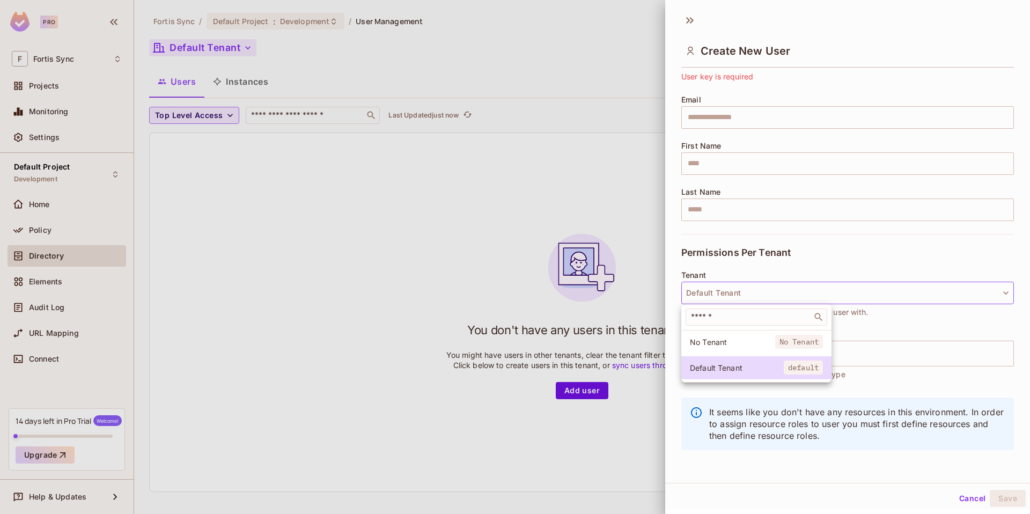
click at [747, 231] on div at bounding box center [515, 257] width 1030 height 514
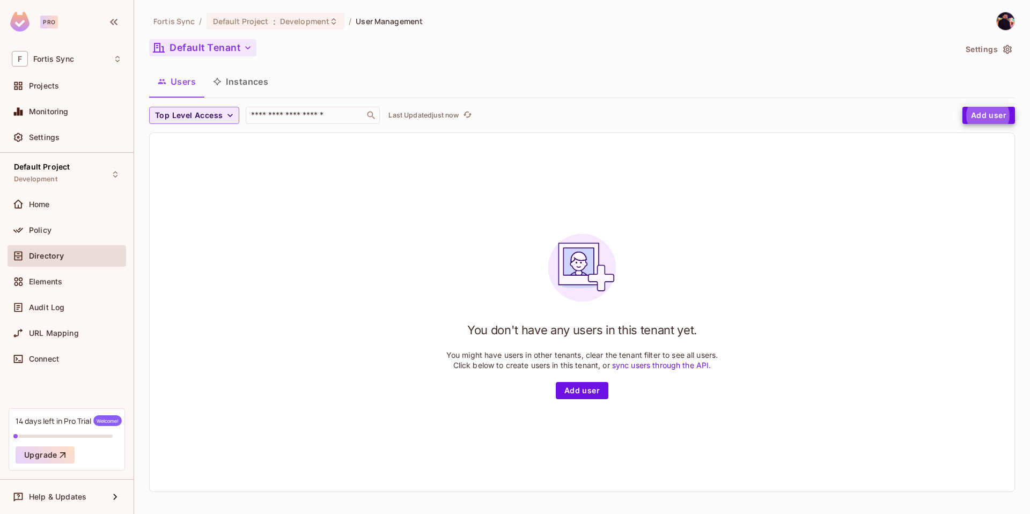
click at [166, 111] on span "Top Level Access" at bounding box center [189, 115] width 68 height 13
click at [278, 166] on div at bounding box center [515, 257] width 1030 height 514
click at [93, 143] on div "Settings" at bounding box center [67, 137] width 110 height 13
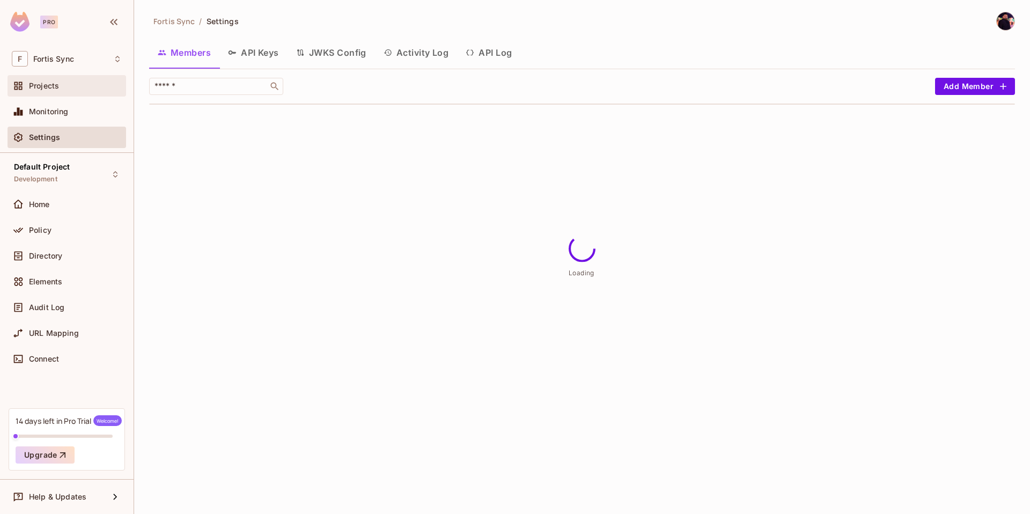
click at [83, 89] on div "Projects" at bounding box center [75, 86] width 93 height 9
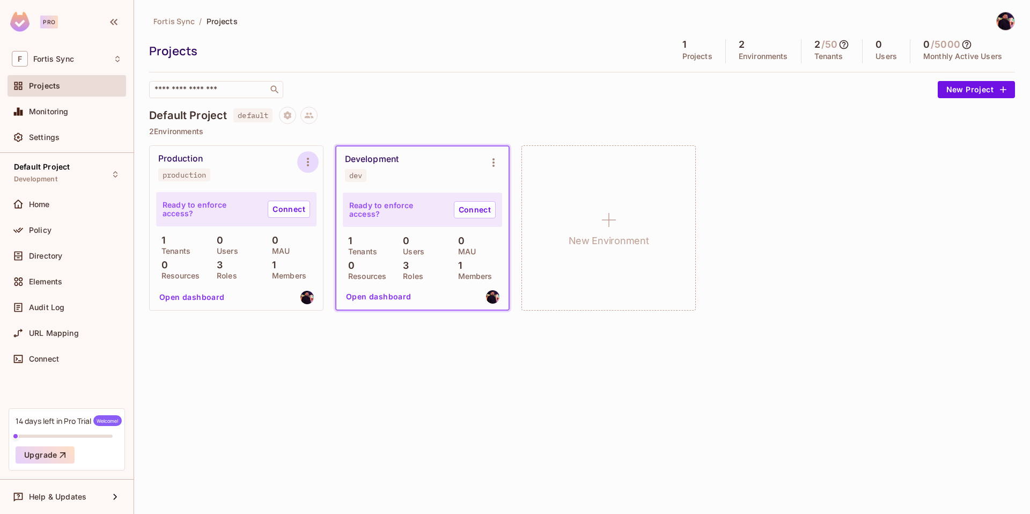
click at [314, 169] on button "Environment settings" at bounding box center [307, 161] width 21 height 21
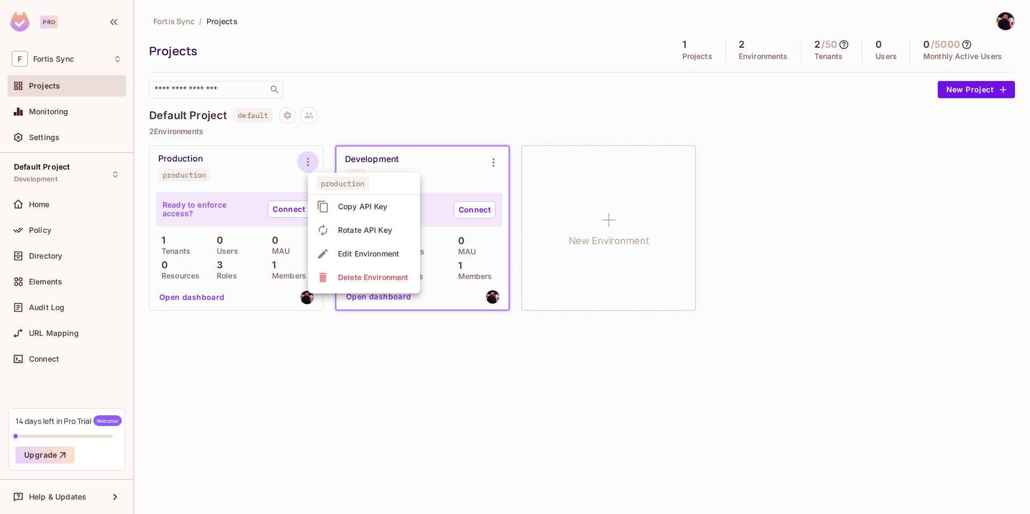
click at [320, 362] on div at bounding box center [515, 257] width 1030 height 514
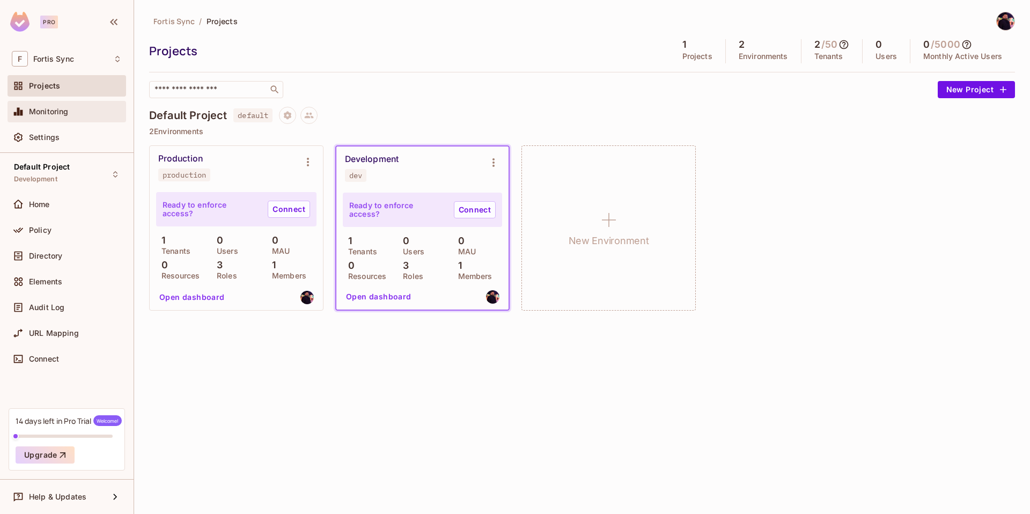
click at [84, 111] on div "Monitoring" at bounding box center [75, 111] width 93 height 9
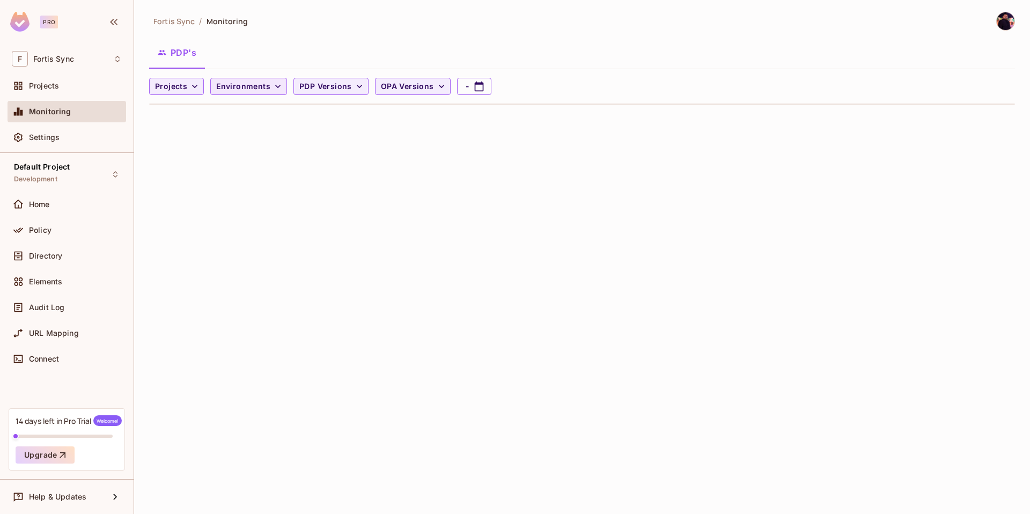
click at [268, 93] on button "Environments" at bounding box center [248, 86] width 77 height 17
click at [268, 88] on div at bounding box center [515, 257] width 1030 height 514
click at [347, 81] on span "PDP Versions" at bounding box center [325, 86] width 53 height 13
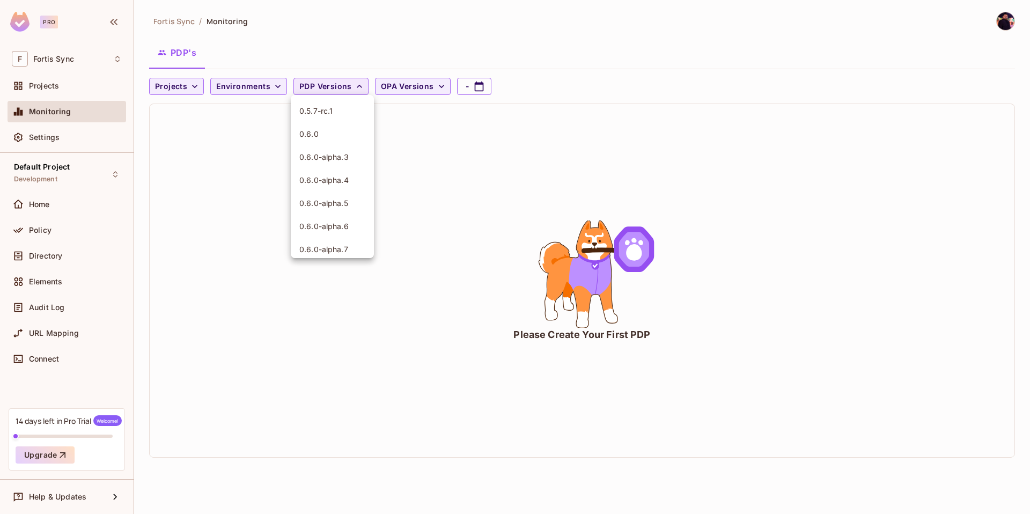
click at [347, 81] on div at bounding box center [515, 257] width 1030 height 514
click at [400, 84] on span "OPA Versions" at bounding box center [407, 86] width 53 height 13
click at [189, 92] on div at bounding box center [515, 257] width 1030 height 514
click at [189, 91] on div "v0.25.0 v0.25.0-rc3 v0.25.0-rc4 v0.25.1 v0.25.2 v0.26.0 v0.27.0 v0.27.1 v0.28.0…" at bounding box center [515, 107] width 1030 height 215
click at [189, 91] on icon "button" at bounding box center [194, 86] width 11 height 11
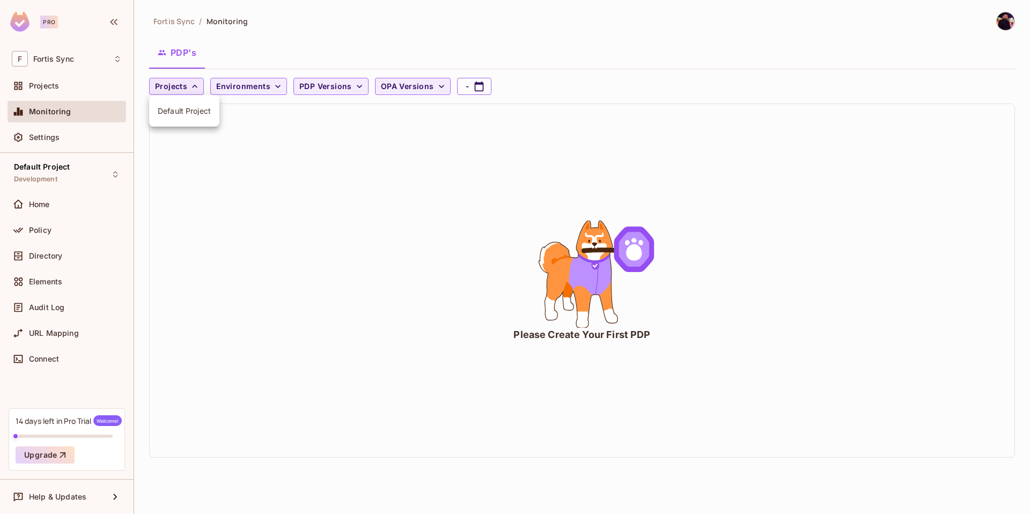
click at [189, 91] on div at bounding box center [515, 257] width 1030 height 514
click at [61, 133] on div "Settings" at bounding box center [75, 137] width 93 height 9
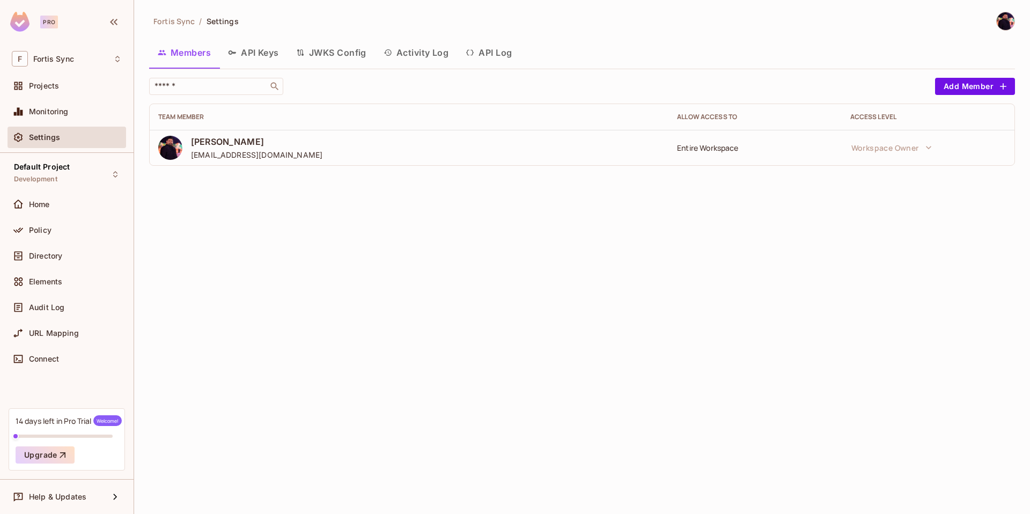
click at [255, 59] on button "API Keys" at bounding box center [253, 52] width 68 height 27
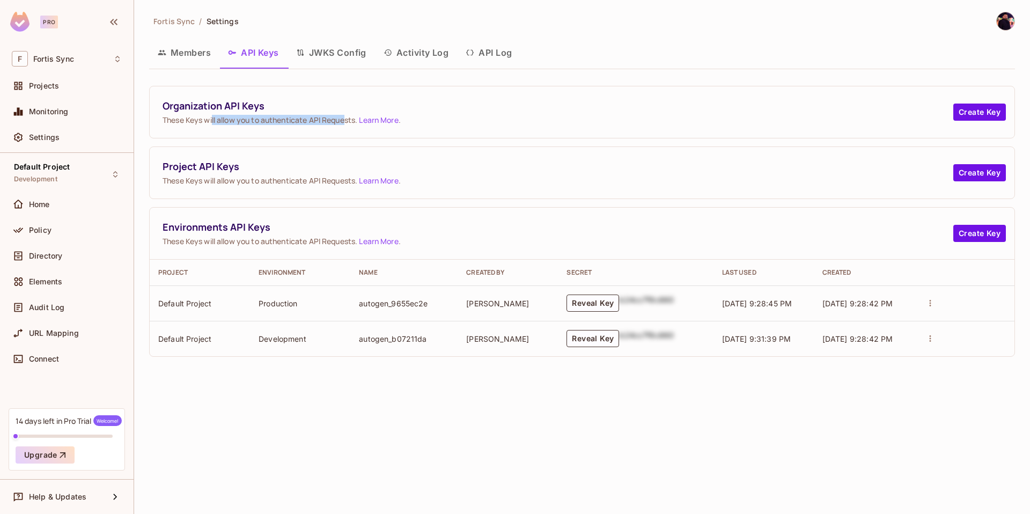
drag, startPoint x: 213, startPoint y: 123, endPoint x: 346, endPoint y: 123, distance: 133.0
click at [346, 123] on span "These Keys will allow you to authenticate API Requests. Learn More ." at bounding box center [558, 120] width 791 height 10
click at [325, 46] on button "JWKS Config" at bounding box center [331, 52] width 87 height 27
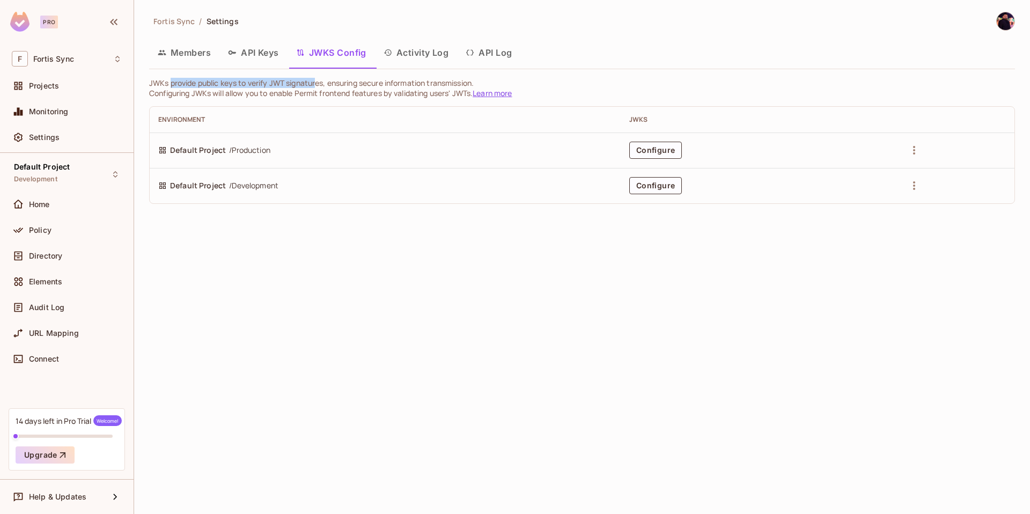
drag, startPoint x: 171, startPoint y: 83, endPoint x: 319, endPoint y: 85, distance: 148.1
click at [319, 85] on p "JWKs provide public keys to verify JWT signatures, ensuring secure information …" at bounding box center [582, 83] width 866 height 10
drag, startPoint x: 326, startPoint y: 82, endPoint x: 487, endPoint y: 84, distance: 161.0
click at [487, 84] on p "JWKs provide public keys to verify JWT signatures, ensuring secure information …" at bounding box center [582, 83] width 866 height 10
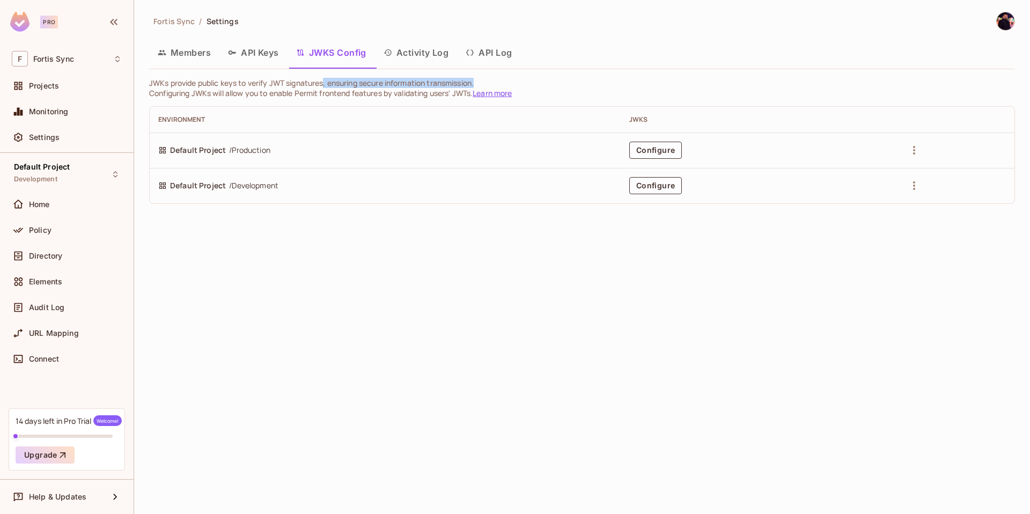
click at [487, 84] on p "JWKs provide public keys to verify JWT signatures, ensuring secure information …" at bounding box center [582, 83] width 866 height 10
drag, startPoint x: 178, startPoint y: 92, endPoint x: 418, endPoint y: 96, distance: 240.4
click at [418, 96] on p "Configuring JWKs will allow you to enable Permit frontend features by validatin…" at bounding box center [582, 93] width 866 height 10
click at [395, 51] on button "Activity Log" at bounding box center [416, 52] width 83 height 27
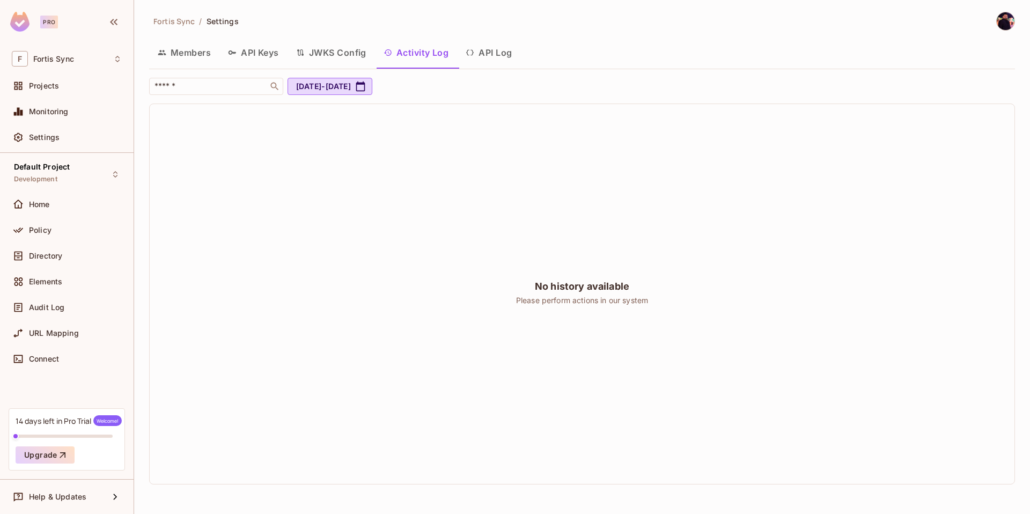
click at [487, 57] on button "API Log" at bounding box center [488, 52] width 63 height 27
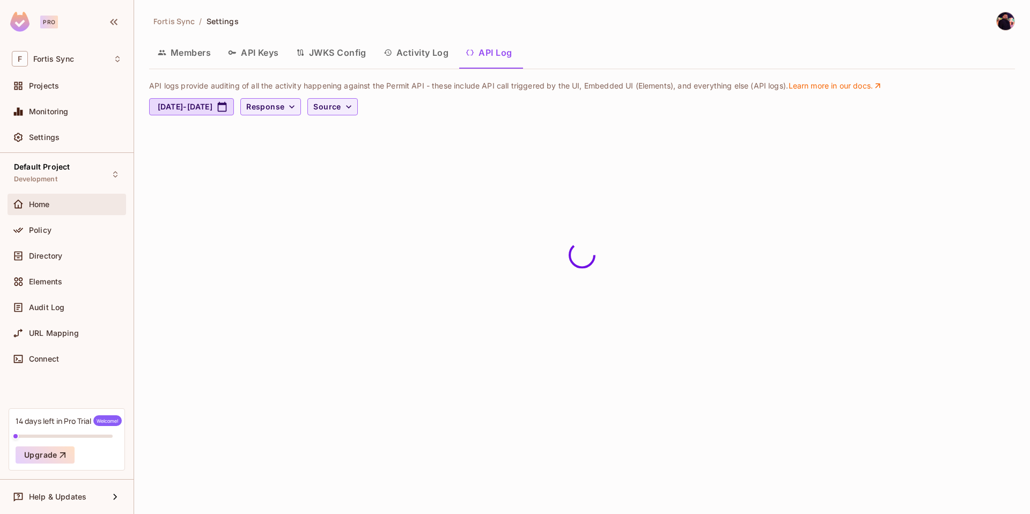
click at [46, 198] on div "Home" at bounding box center [67, 204] width 110 height 13
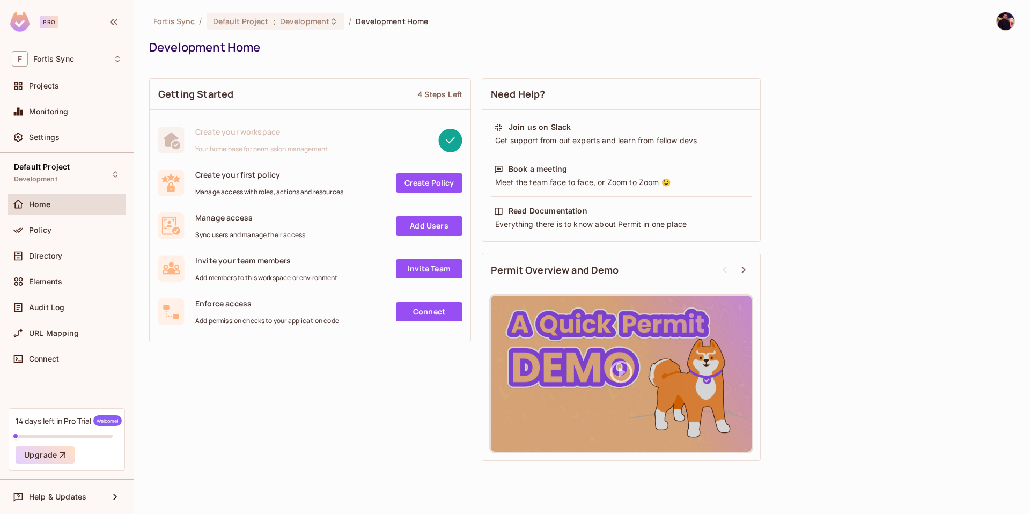
click at [425, 184] on link "Create Policy" at bounding box center [429, 182] width 67 height 19
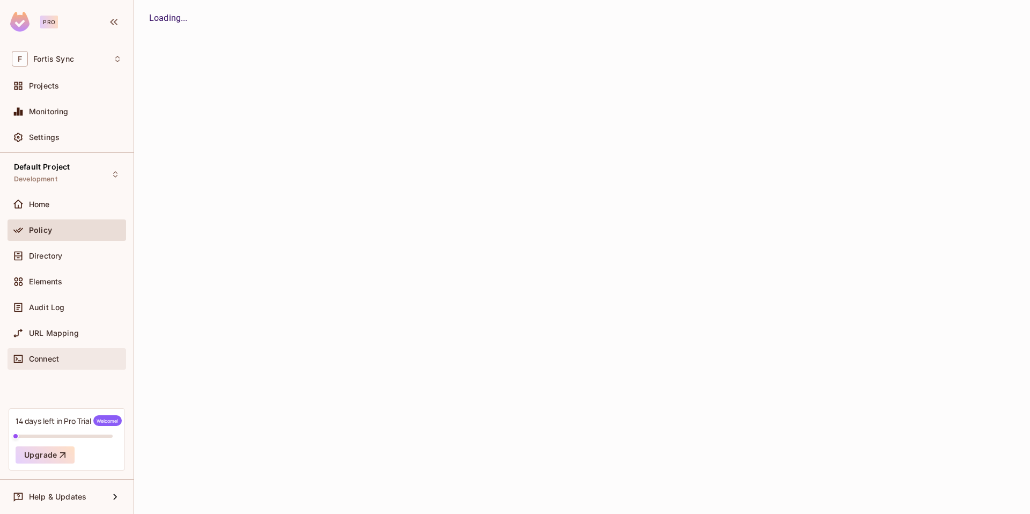
click at [65, 356] on div "Connect" at bounding box center [75, 359] width 93 height 9
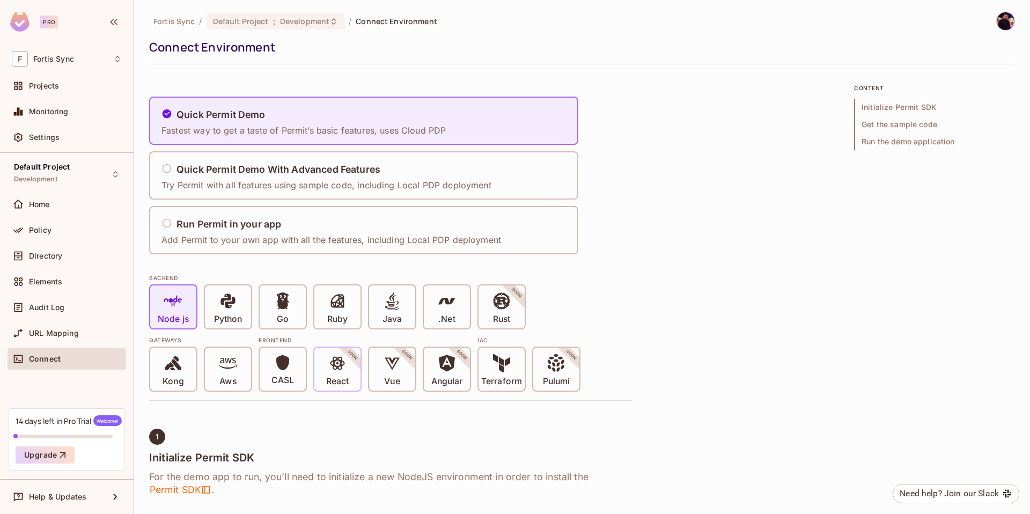
click at [343, 369] on icon at bounding box center [337, 363] width 18 height 18
click at [331, 378] on p "React" at bounding box center [337, 381] width 23 height 11
click at [341, 374] on span at bounding box center [337, 365] width 18 height 22
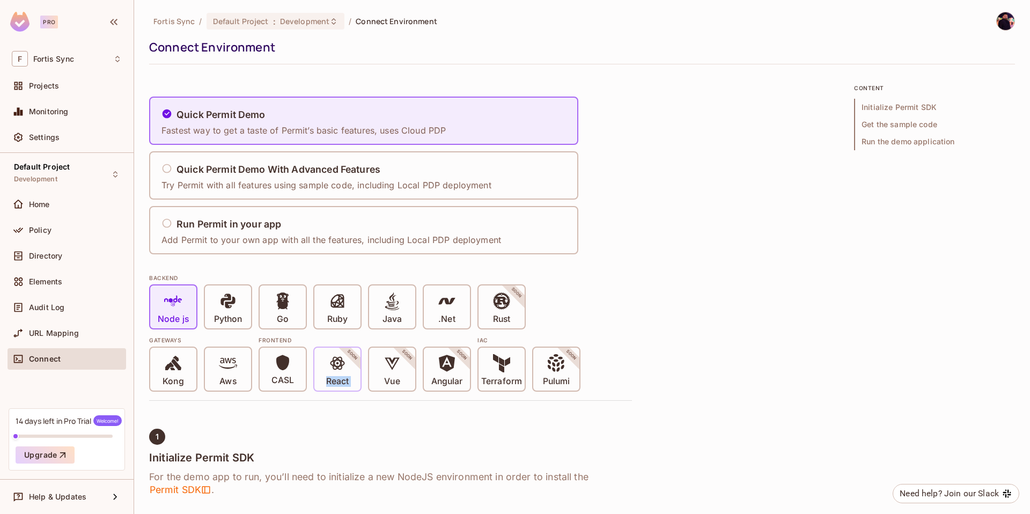
click at [341, 374] on span at bounding box center [337, 365] width 18 height 22
click at [315, 229] on div "Run Permit in your app" at bounding box center [331, 224] width 340 height 13
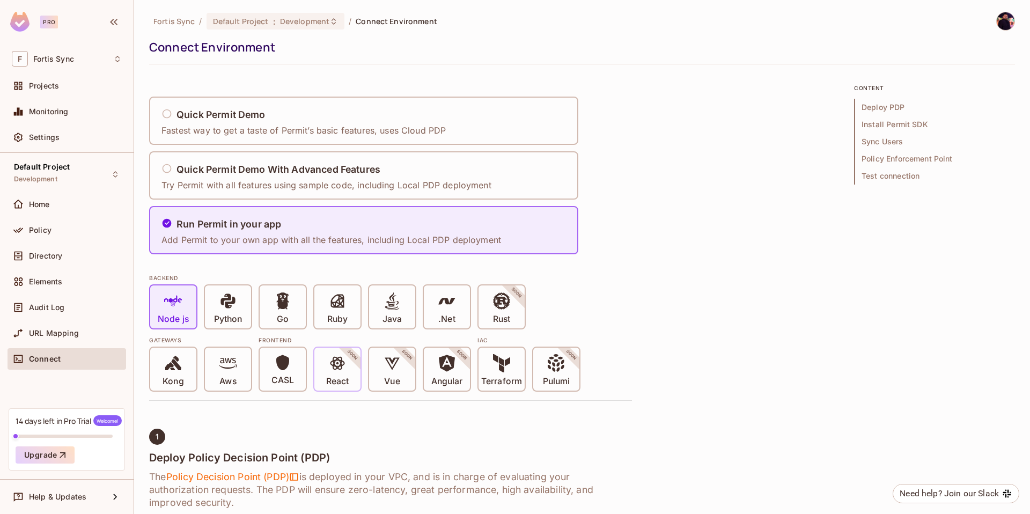
click at [344, 366] on icon at bounding box center [337, 363] width 18 height 18
click at [325, 168] on h5 "Quick Permit Demo With Advanced Features" at bounding box center [278, 169] width 204 height 11
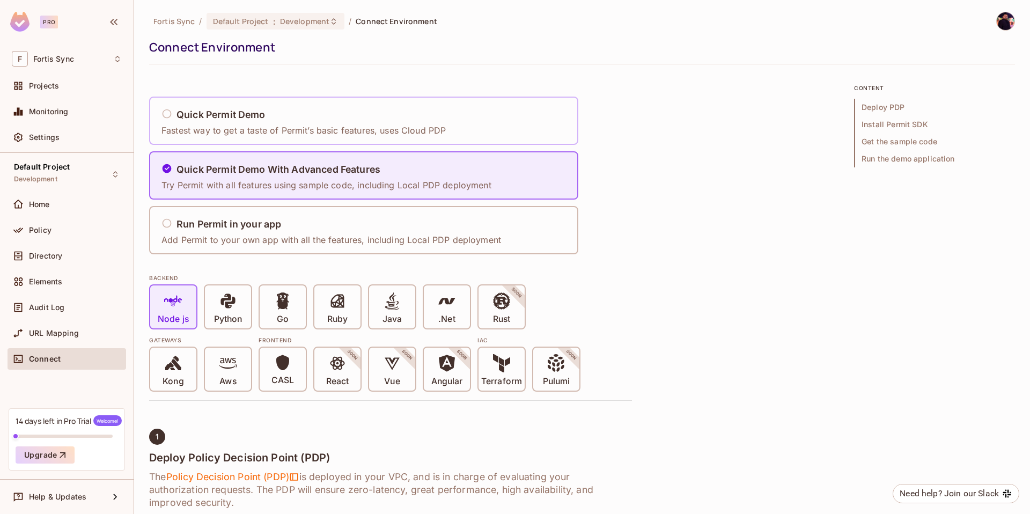
click at [326, 115] on div "Quick Permit Demo" at bounding box center [303, 114] width 284 height 13
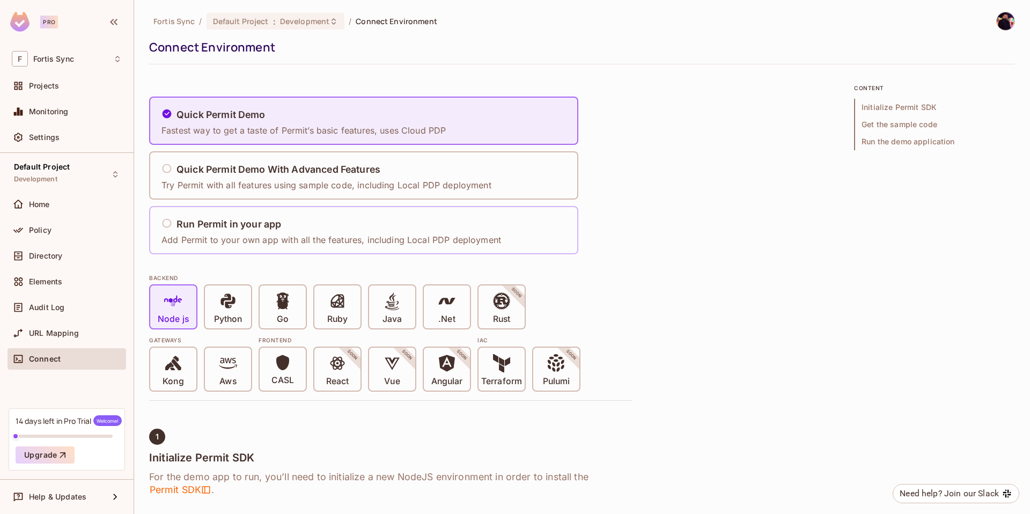
click at [328, 213] on div "Run Permit in your app Add Permit to your own app with all the features, includ…" at bounding box center [334, 230] width 347 height 45
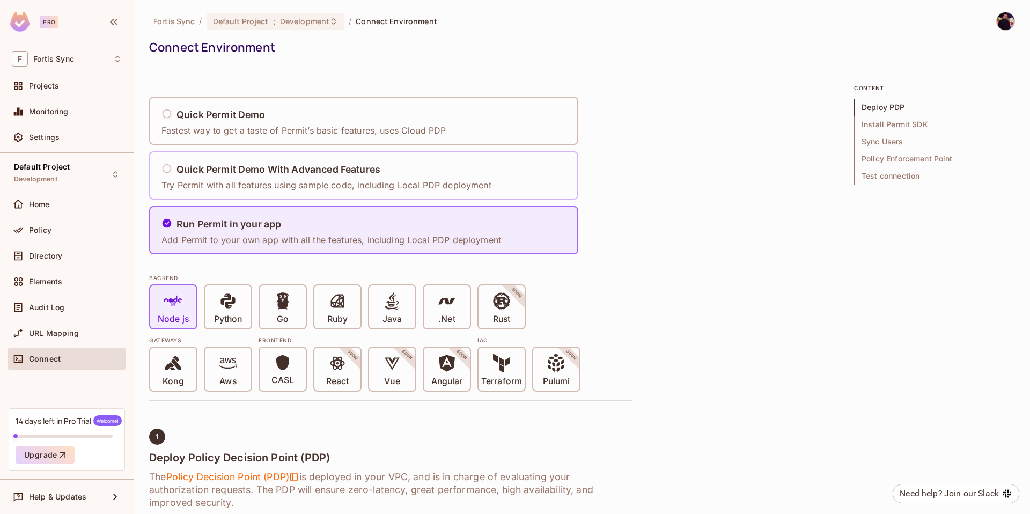
click at [289, 171] on h5 "Quick Permit Demo With Advanced Features" at bounding box center [278, 169] width 204 height 11
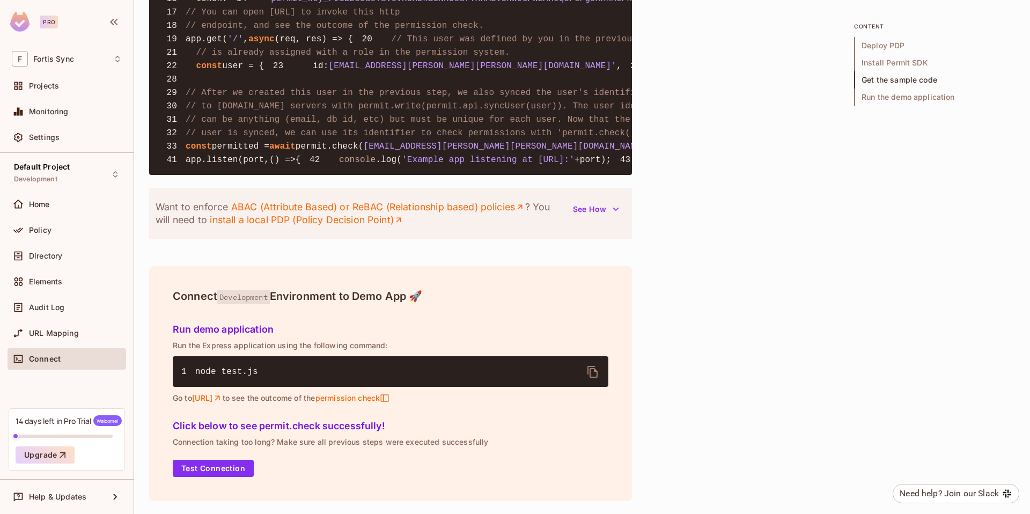
scroll to position [1373, 0]
drag, startPoint x: 272, startPoint y: 216, endPoint x: 451, endPoint y: 225, distance: 179.4
click at [451, 175] on pre "1 const { Permit } = require ( 'permitio' ); 2 3 const express = require ( 'exp…" at bounding box center [390, 39] width 483 height 272
click at [472, 98] on span "// After we created this user in the previous step, we also synced the user's i…" at bounding box center [416, 93] width 460 height 10
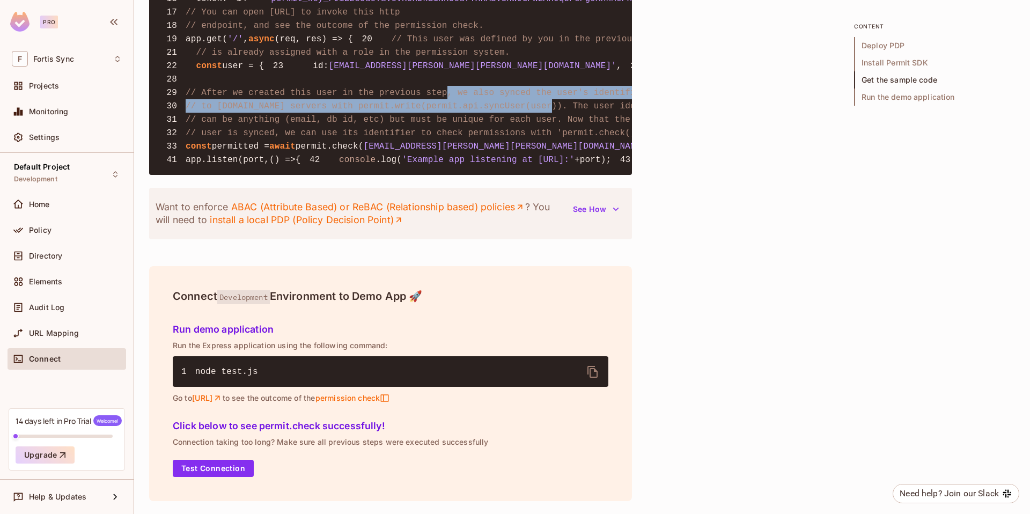
drag, startPoint x: 446, startPoint y: 220, endPoint x: 554, endPoint y: 227, distance: 107.6
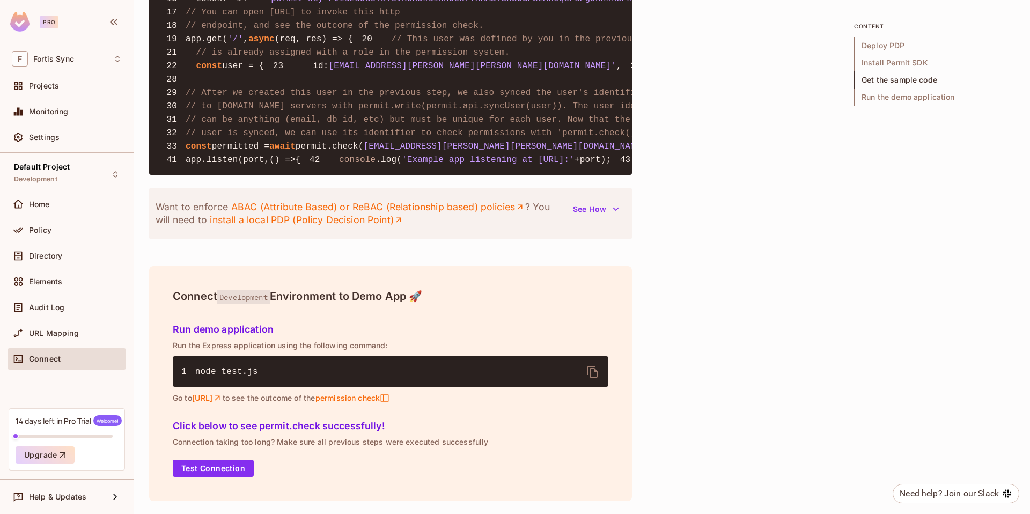
click at [579, 111] on span "// to [DOMAIN_NAME] servers with permit.write(permit.api.syncUser(user)). The u…" at bounding box center [429, 106] width 487 height 10
drag, startPoint x: 309, startPoint y: 234, endPoint x: 354, endPoint y: 235, distance: 44.5
click at [354, 111] on span "// to [DOMAIN_NAME] servers with permit.write(permit.api.syncUser(user)). The u…" at bounding box center [429, 106] width 487 height 10
click at [445, 124] on span "// can be anything (email, db id, etc) but must be unique for each user. Now th…" at bounding box center [408, 120] width 445 height 10
click at [238, 175] on pre "1 const { Permit } = require ( 'permitio' ); 2 3 const express = require ( 'exp…" at bounding box center [390, 39] width 483 height 272
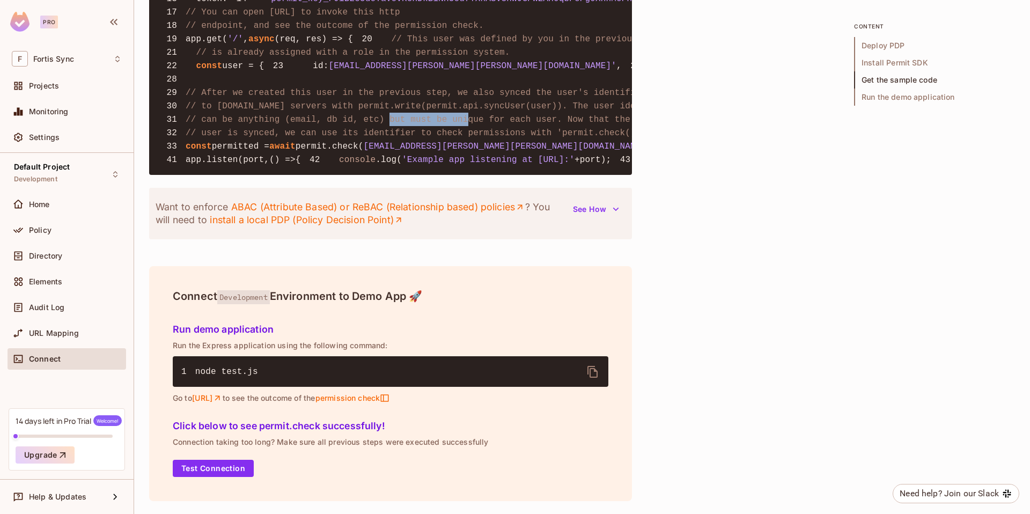
drag, startPoint x: 392, startPoint y: 246, endPoint x: 467, endPoint y: 246, distance: 75.6
click at [467, 124] on span "// can be anything (email, db id, etc) but must be unique for each user. Now th…" at bounding box center [408, 120] width 445 height 10
click at [473, 124] on span "// can be anything (email, db id, etc) but must be unique for each user. Now th…" at bounding box center [408, 120] width 445 height 10
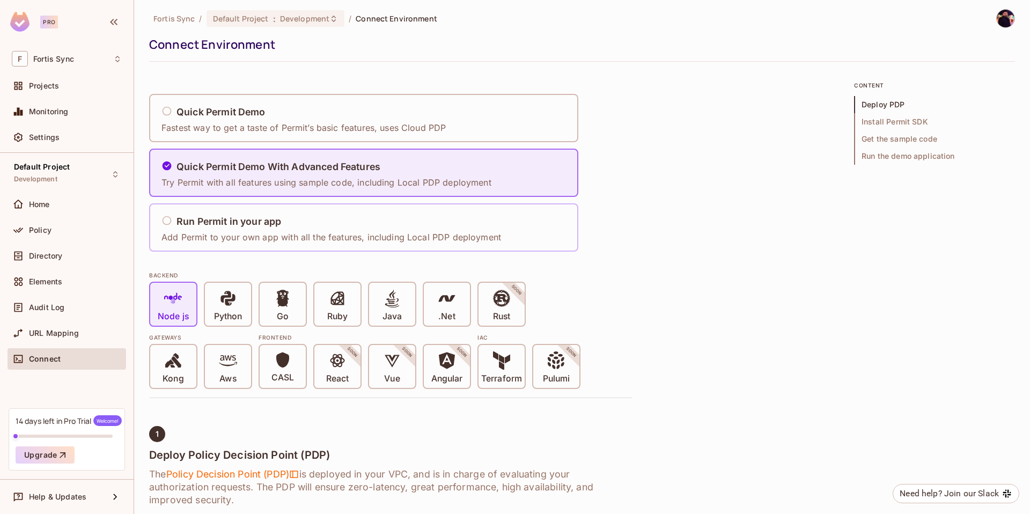
scroll to position [0, 0]
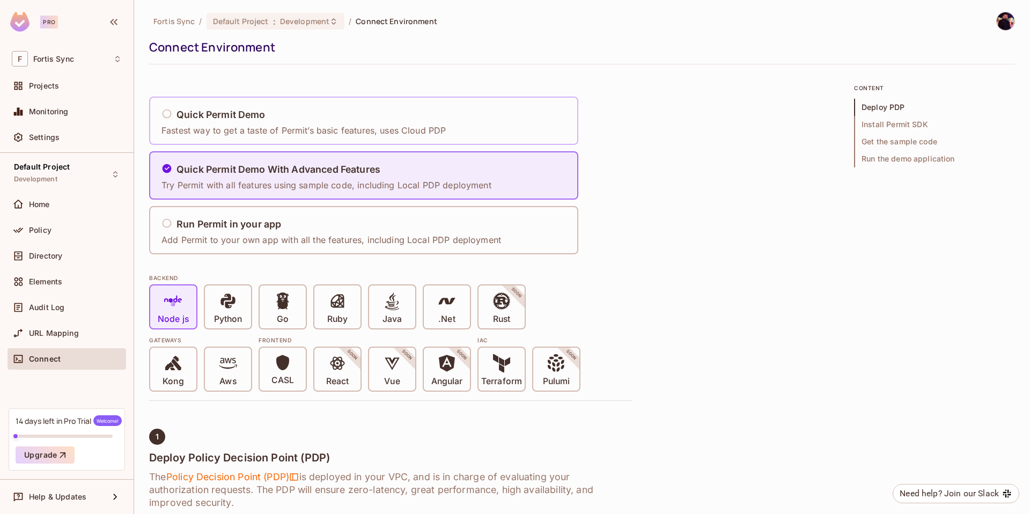
click at [217, 106] on div "Quick Permit Demo Fastest way to get a taste of Permit’s basic features, uses C…" at bounding box center [303, 121] width 284 height 32
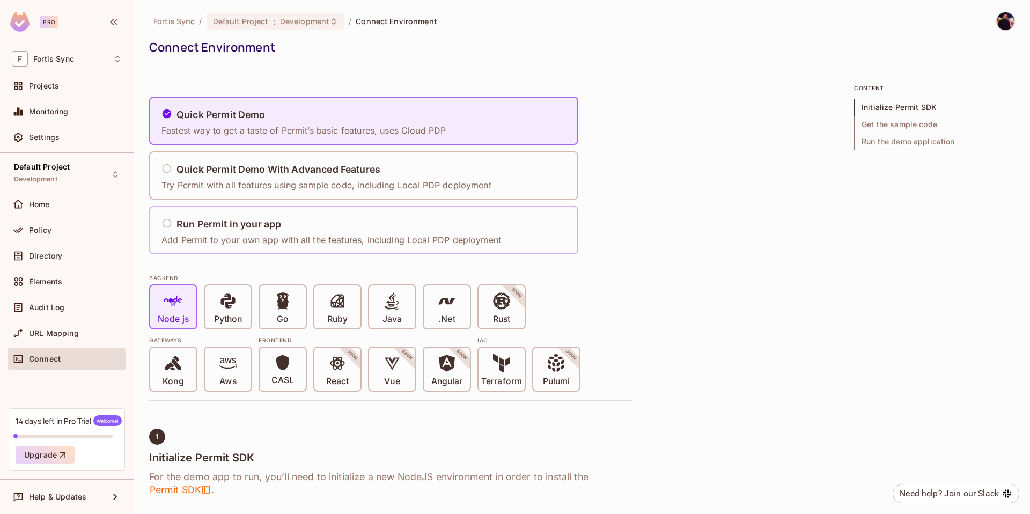
click at [385, 230] on div "Run Permit in your app" at bounding box center [331, 224] width 340 height 13
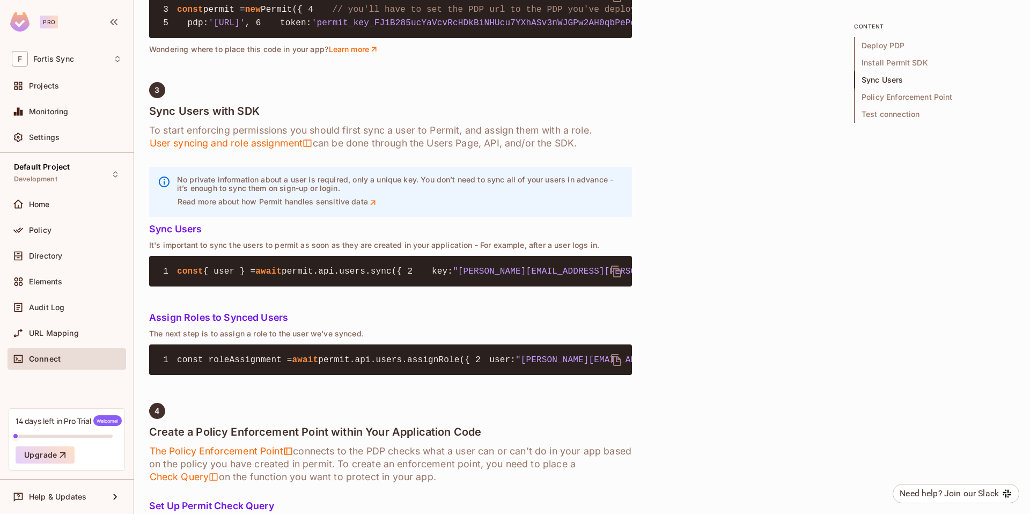
scroll to position [941, 0]
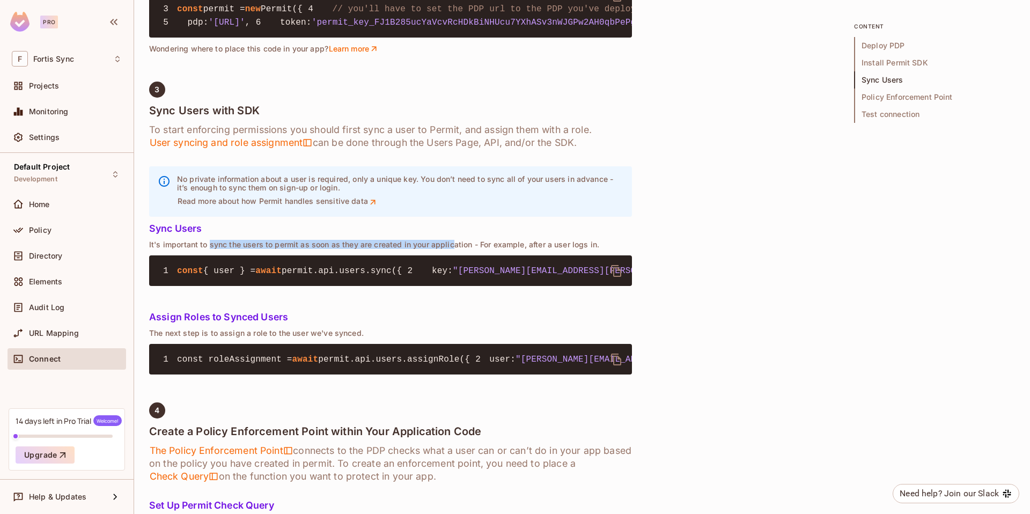
drag, startPoint x: 209, startPoint y: 363, endPoint x: 453, endPoint y: 362, distance: 244.6
click at [453, 249] on p "It's important to sync the users to permit as soon as they are created in your …" at bounding box center [390, 244] width 483 height 9
click at [454, 249] on p "It's important to sync the users to permit as soon as they are created in your …" at bounding box center [390, 244] width 483 height 9
drag, startPoint x: 472, startPoint y: 361, endPoint x: 603, endPoint y: 380, distance: 132.8
click at [603, 380] on div "1 Deploy Policy Decision Point (PDP) The Policy Decision Point (PDP) is deploye…" at bounding box center [390, 391] width 483 height 1807
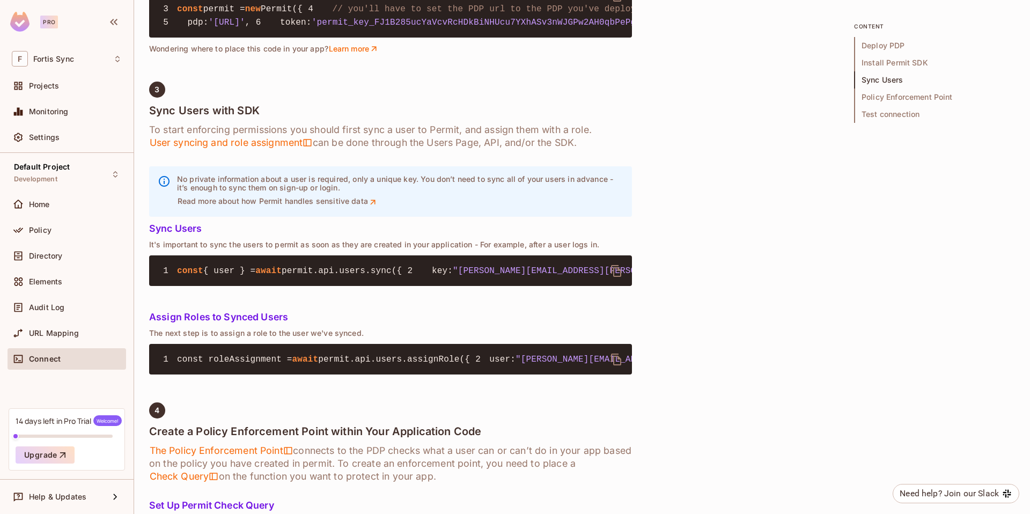
click at [728, 364] on div "Quick Permit Demo Fastest way to get a taste of Permit’s basic features, uses C…" at bounding box center [582, 219] width 866 height 2152
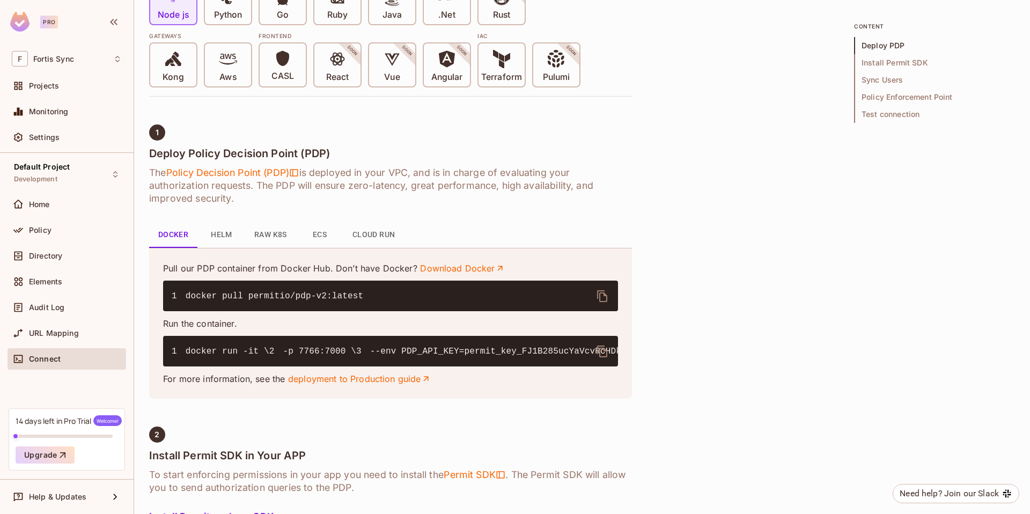
scroll to position [0, 0]
